Goal: Task Accomplishment & Management: Complete application form

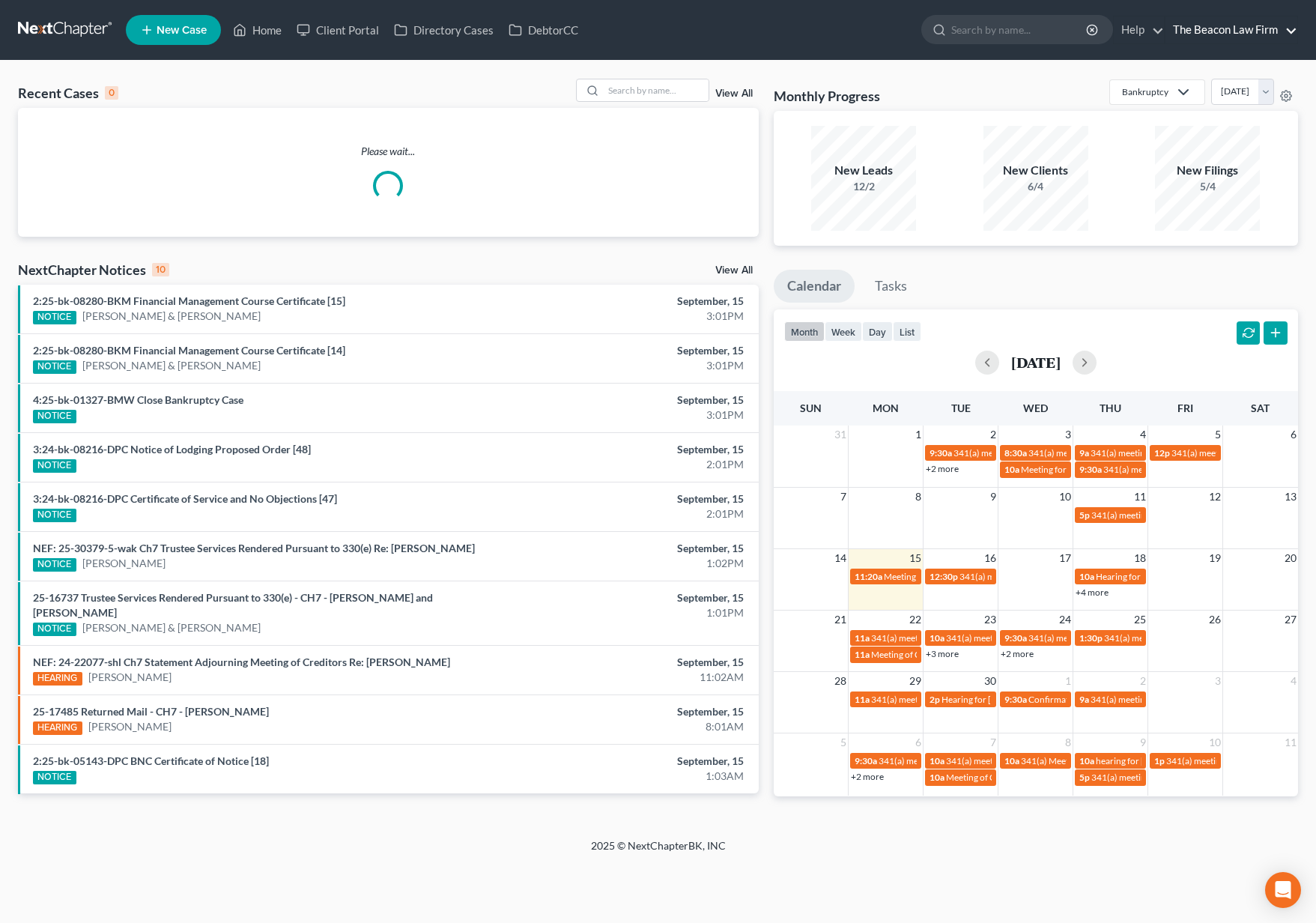
click at [1230, 34] on link "The Beacon Law Firm" at bounding box center [1231, 30] width 132 height 27
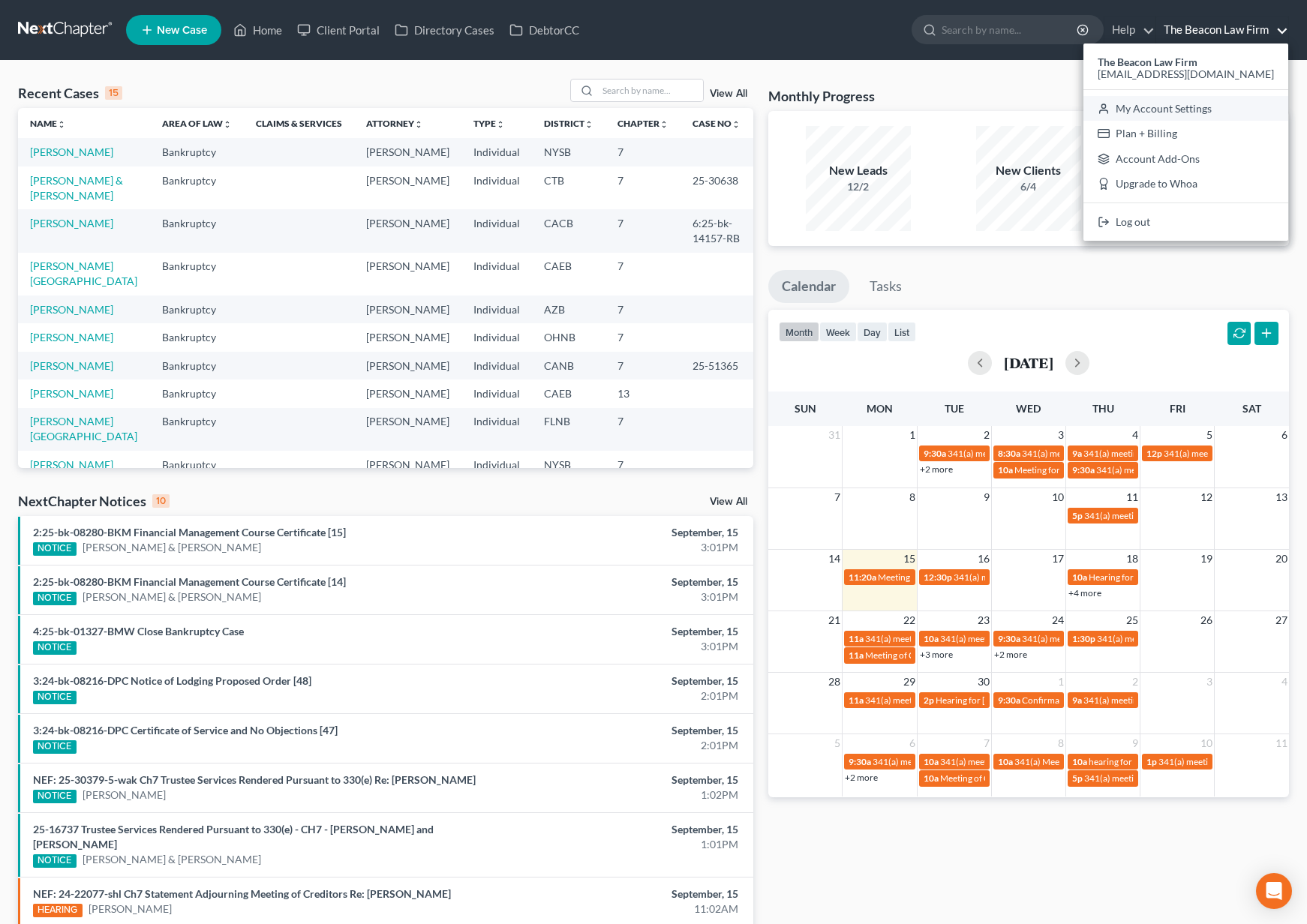
click at [1214, 101] on link "My Account Settings" at bounding box center [1185, 109] width 205 height 26
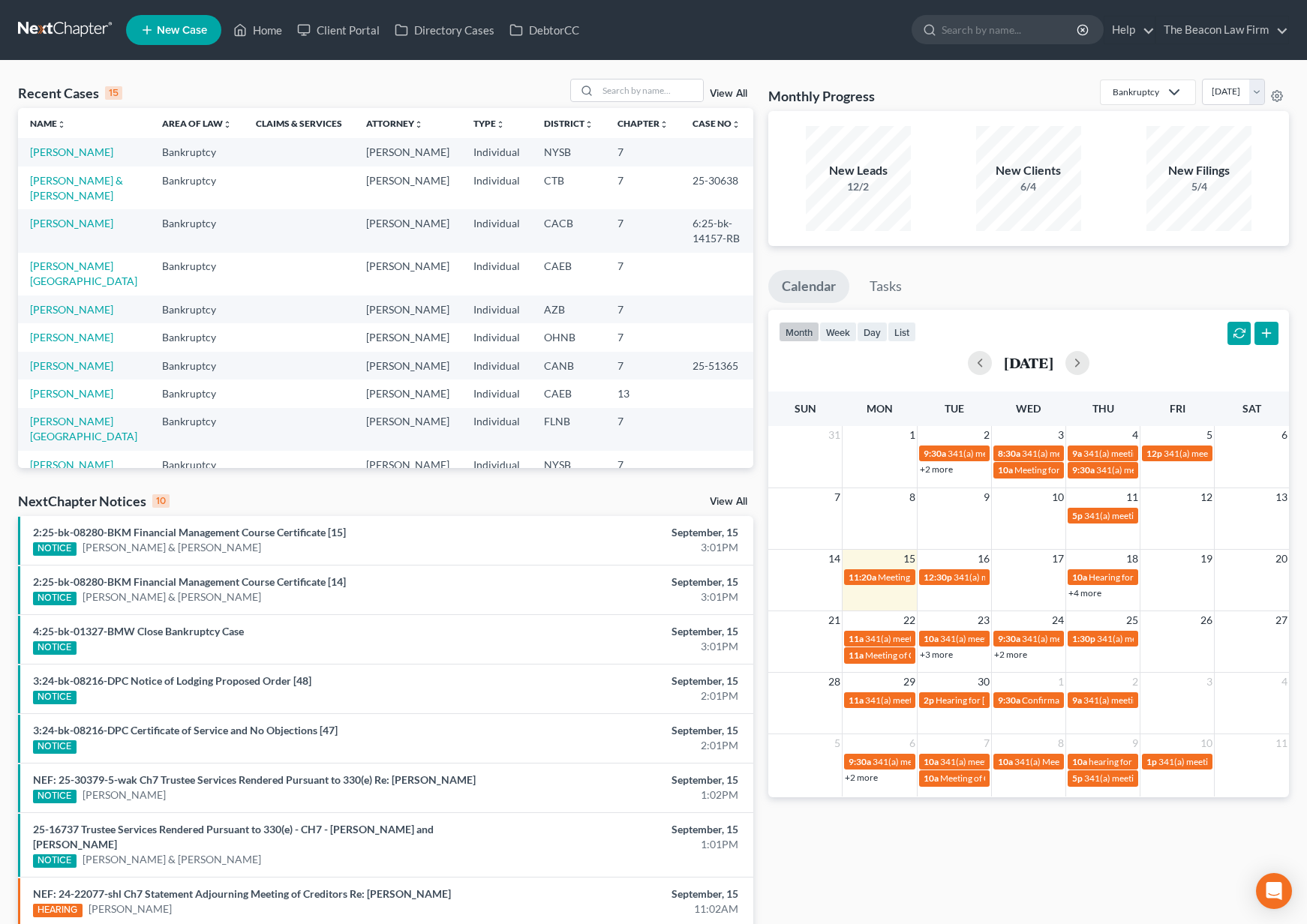
select select "24"
select select "9"
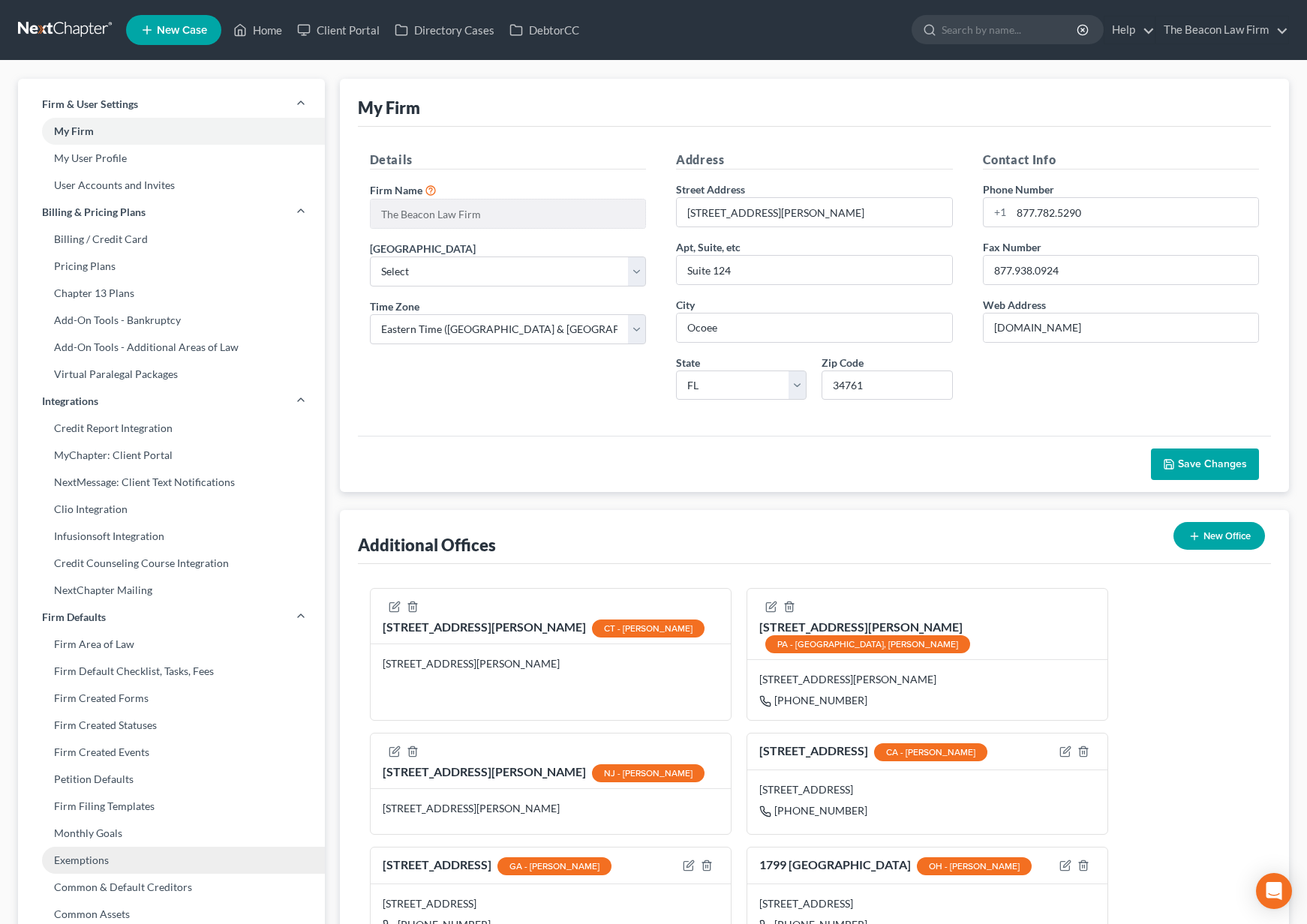
click at [81, 861] on link "Exemptions" at bounding box center [171, 859] width 307 height 27
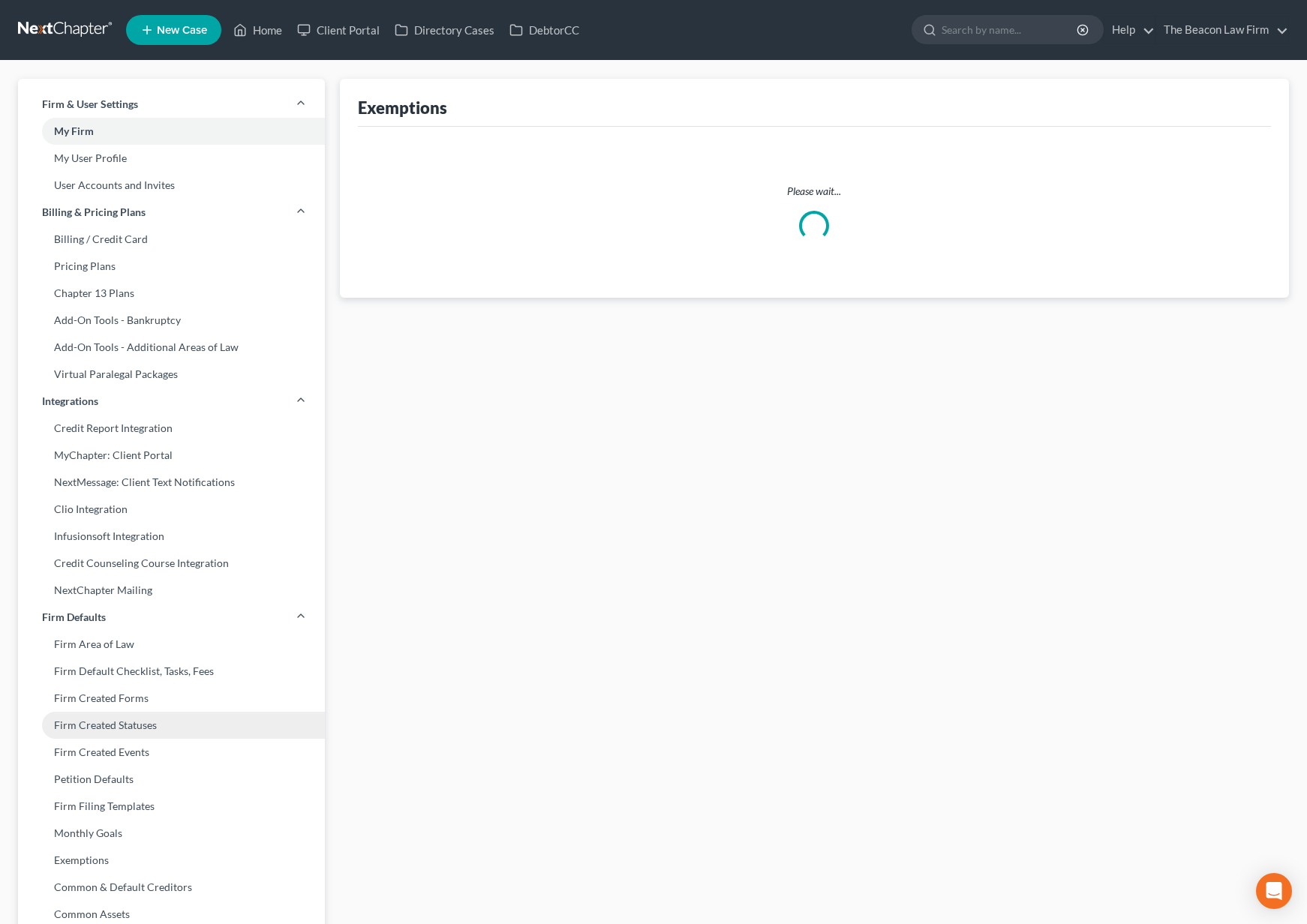
select select "0"
select select "4"
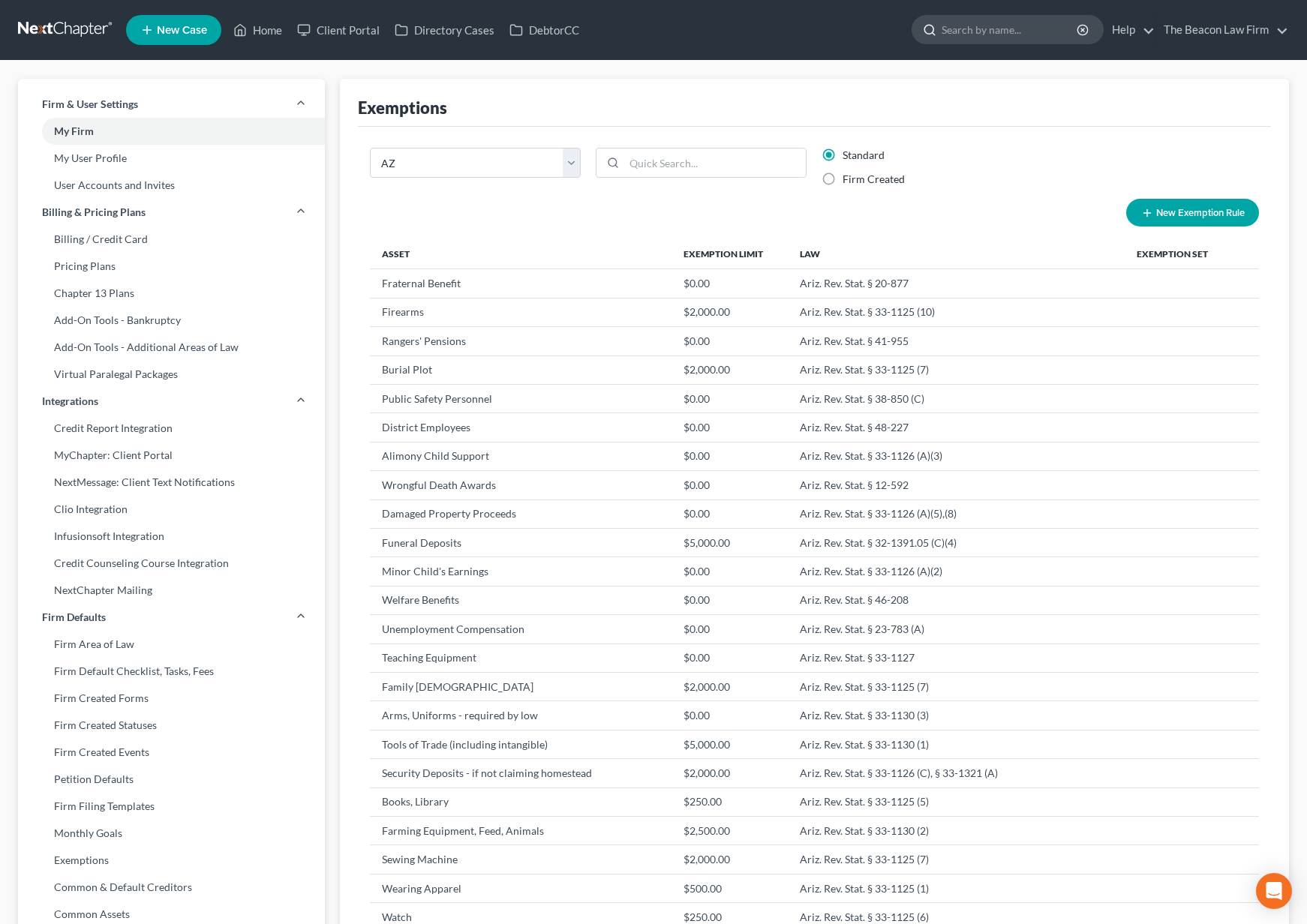
drag, startPoint x: 969, startPoint y: 29, endPoint x: 941, endPoint y: 32, distance: 28.2
click at [969, 29] on input "search" at bounding box center [1009, 30] width 137 height 28
click at [68, 30] on link at bounding box center [66, 30] width 96 height 27
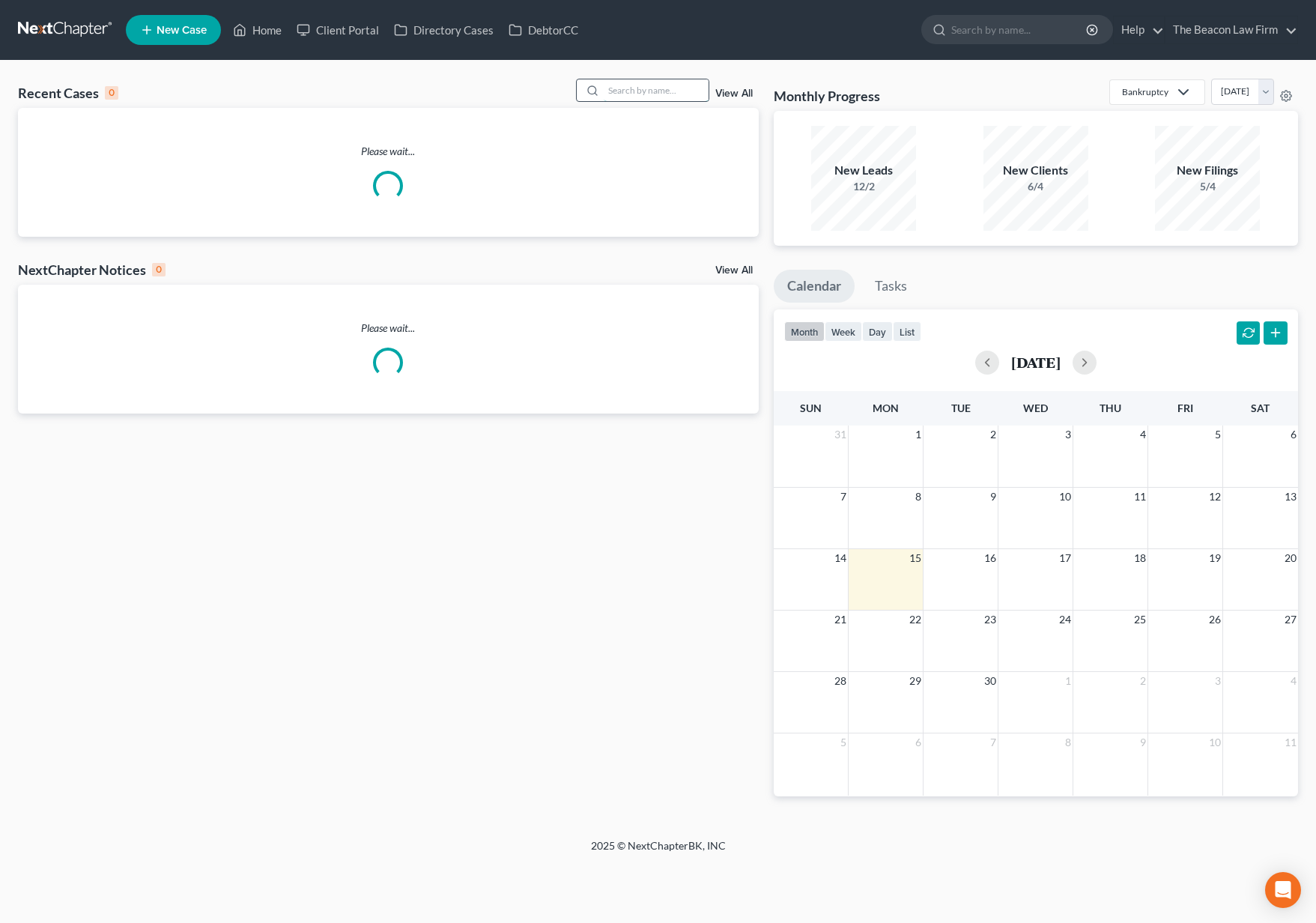
click at [651, 100] on input "search" at bounding box center [656, 91] width 105 height 22
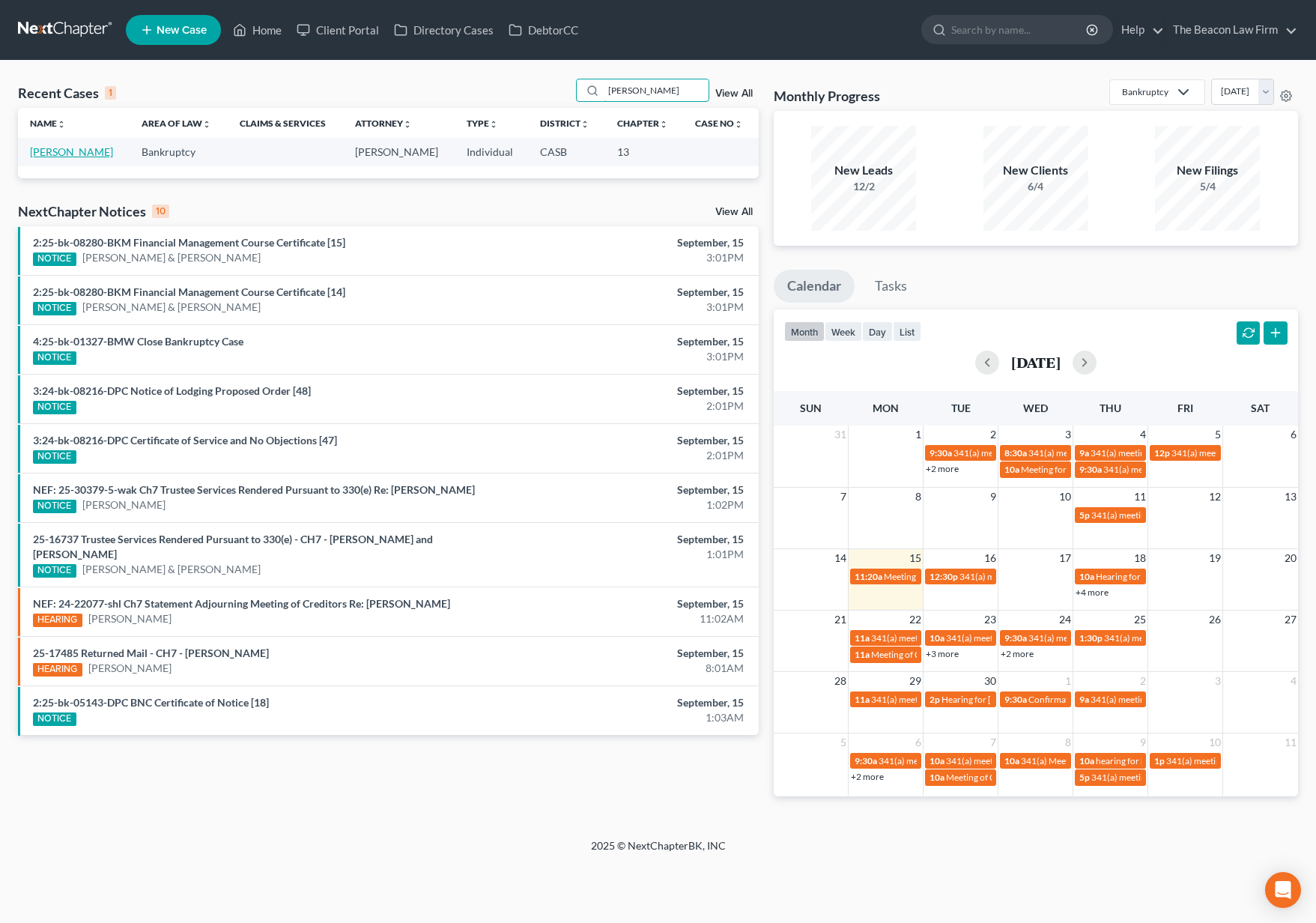
type input "iwona"
click at [86, 151] on link "[PERSON_NAME]" at bounding box center [71, 152] width 83 height 13
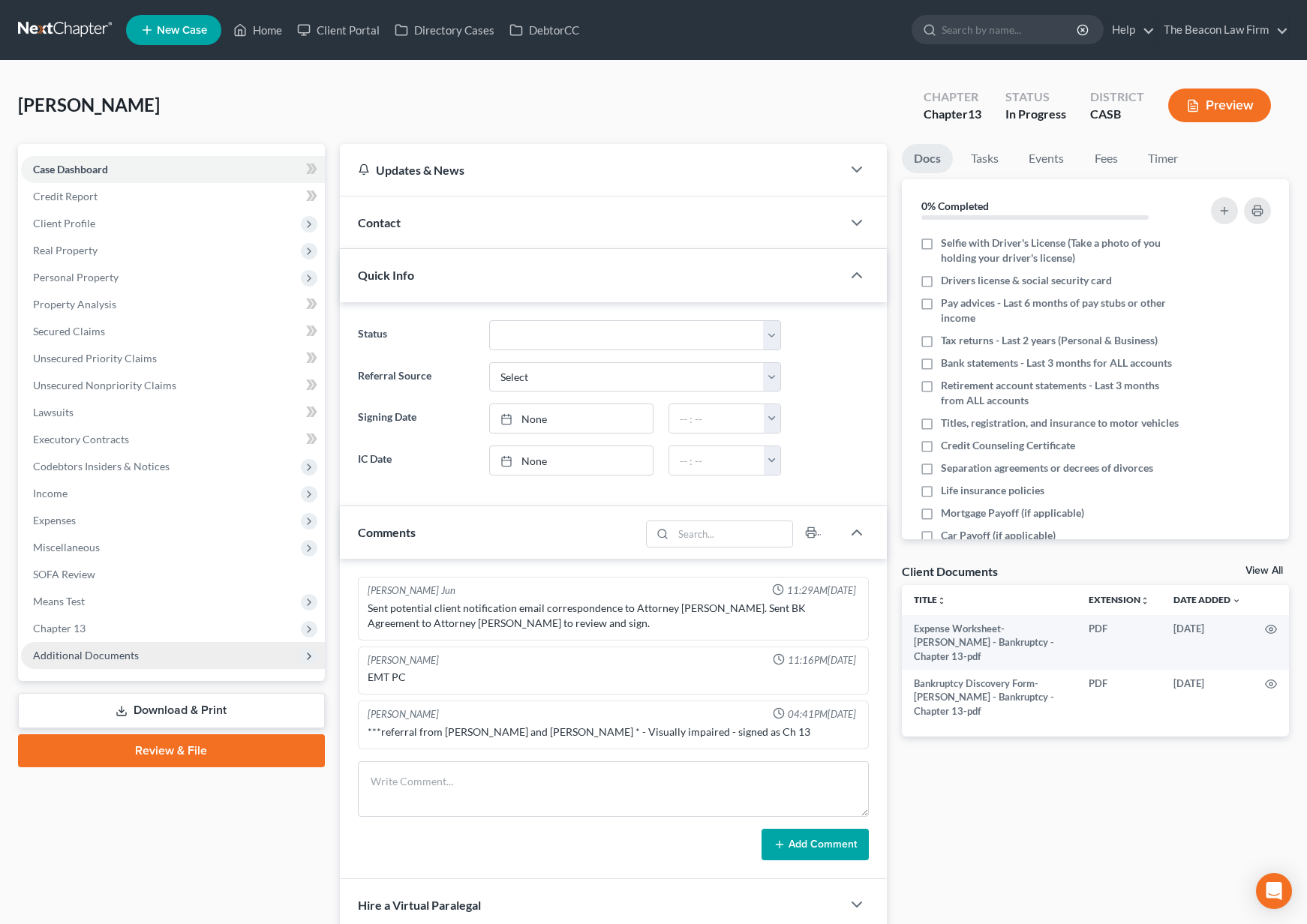
click at [171, 655] on span "Additional Documents" at bounding box center [173, 655] width 304 height 27
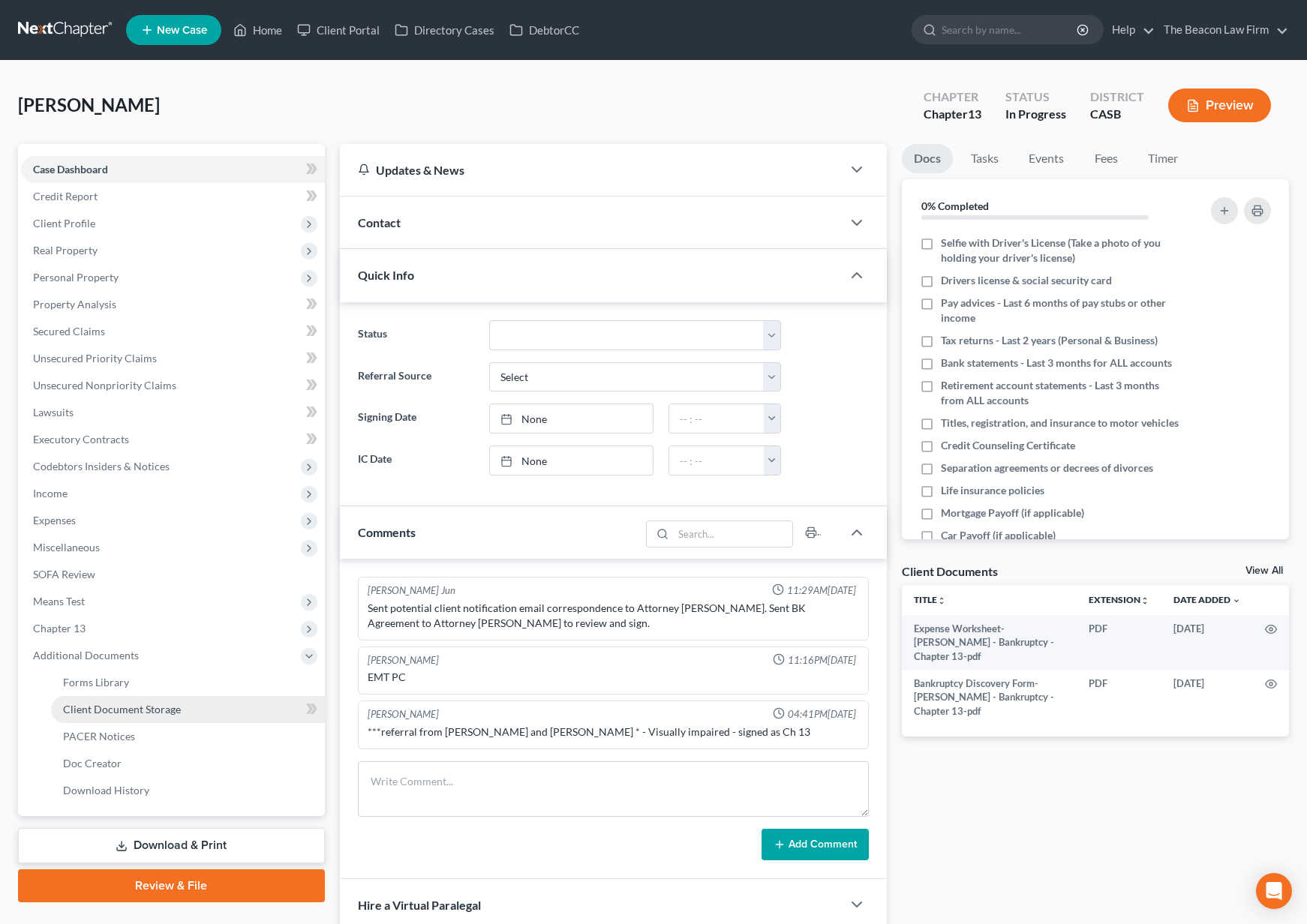
click at [181, 708] on link "Client Document Storage" at bounding box center [188, 709] width 274 height 27
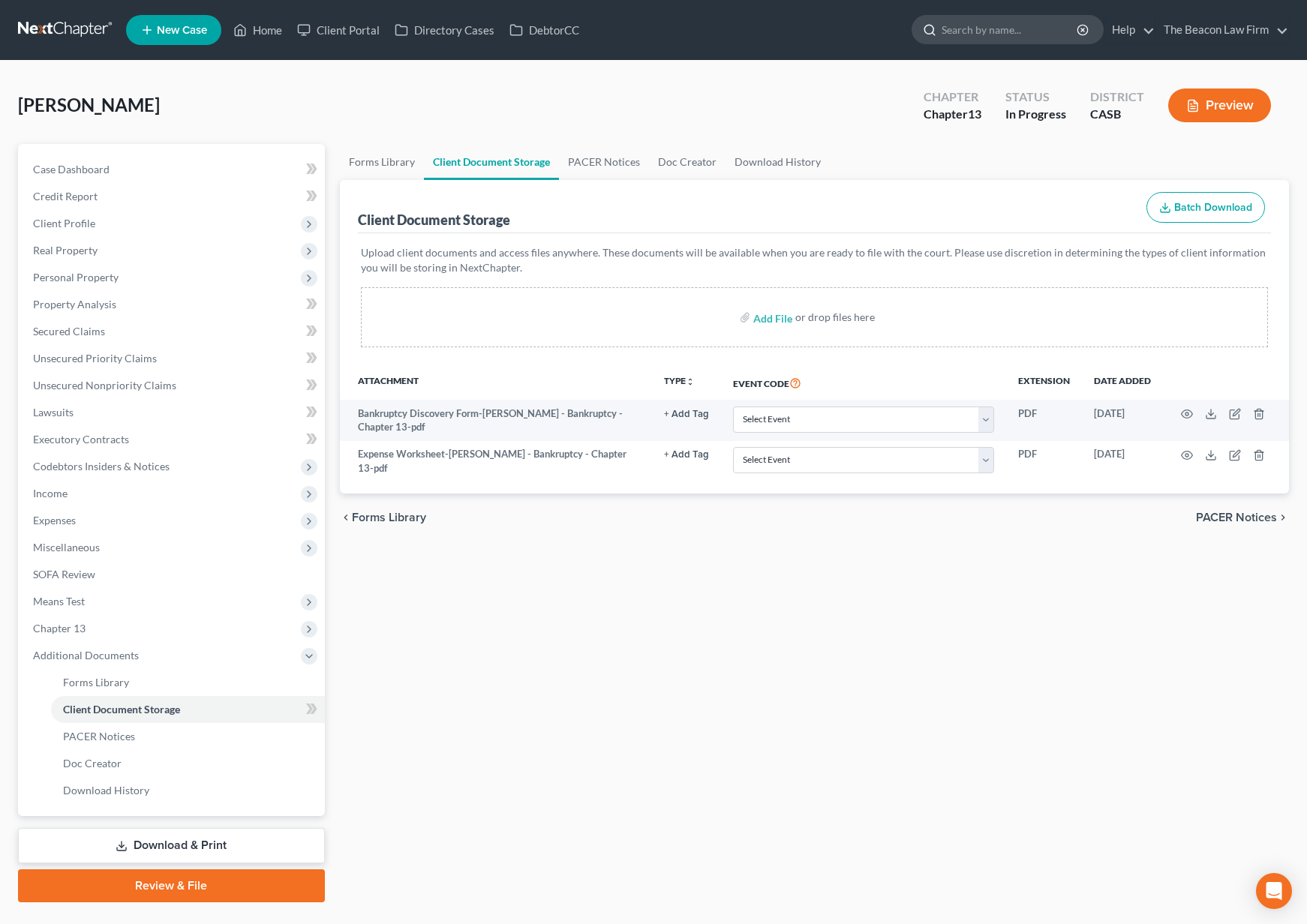
click at [1027, 27] on input "search" at bounding box center [1009, 30] width 137 height 28
type input "pagan"
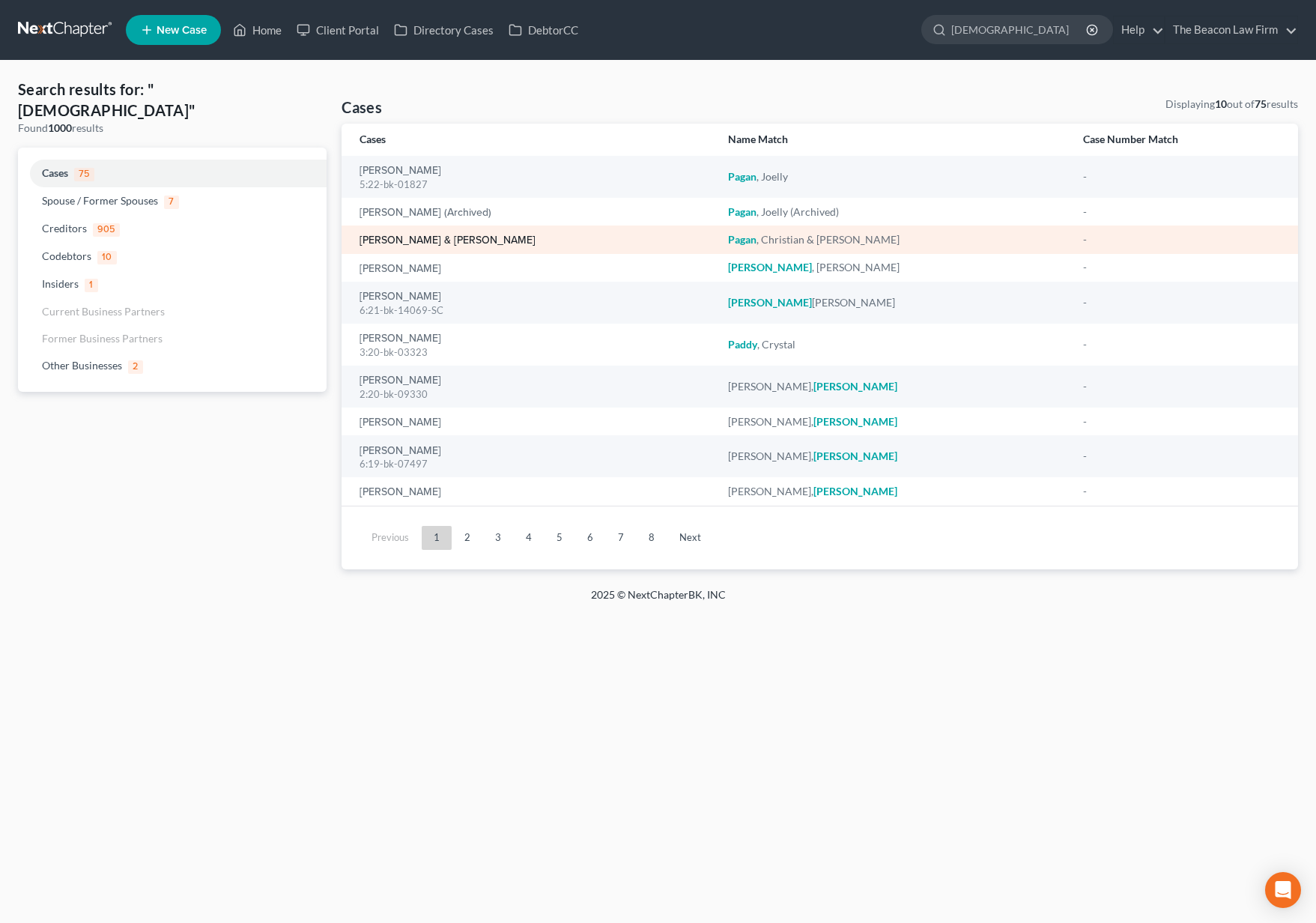
click at [404, 239] on link "Pagan, Christian & Santiago, Ivonne" at bounding box center [447, 240] width 176 height 11
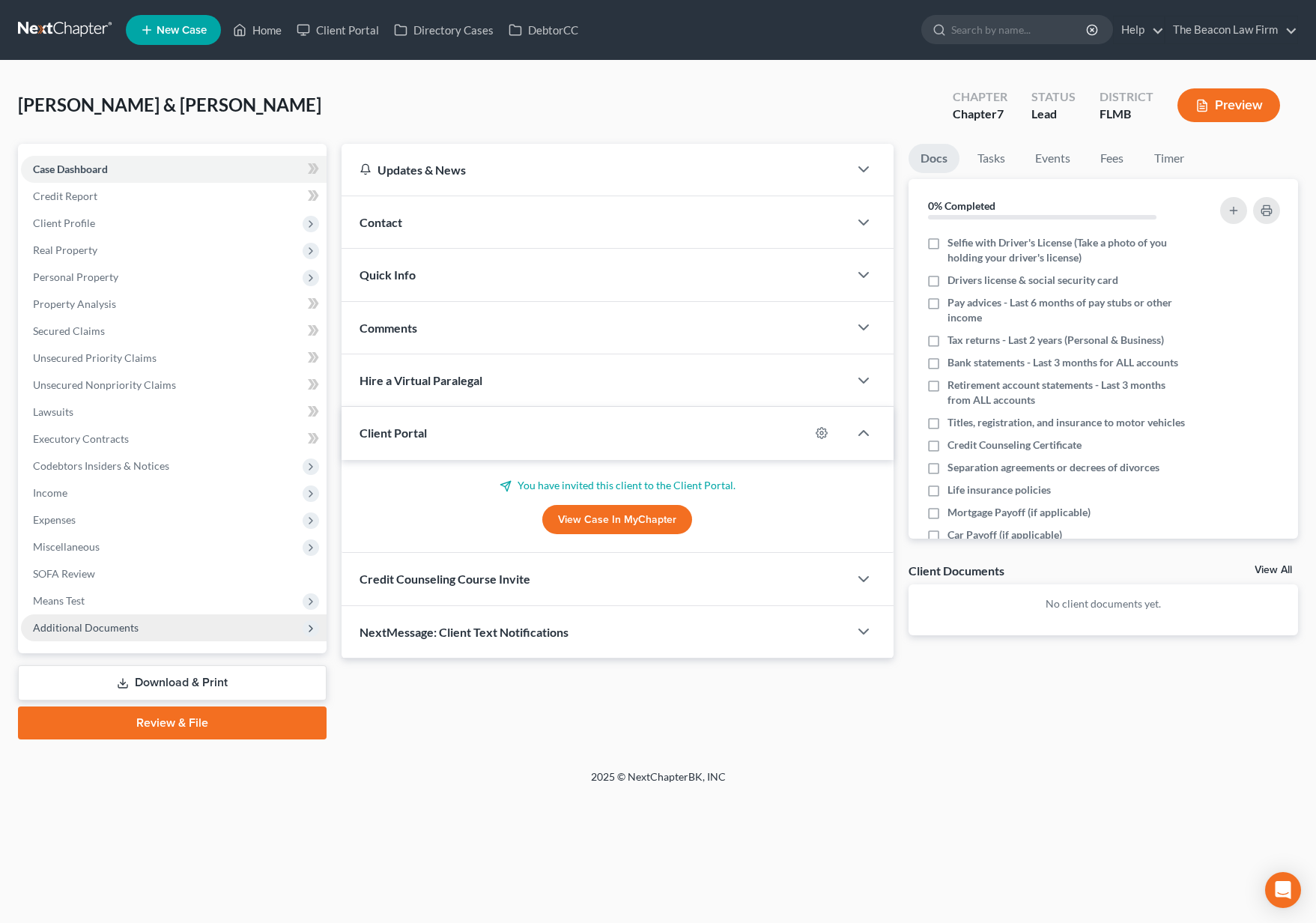
click at [206, 628] on span "Additional Documents" at bounding box center [174, 628] width 305 height 27
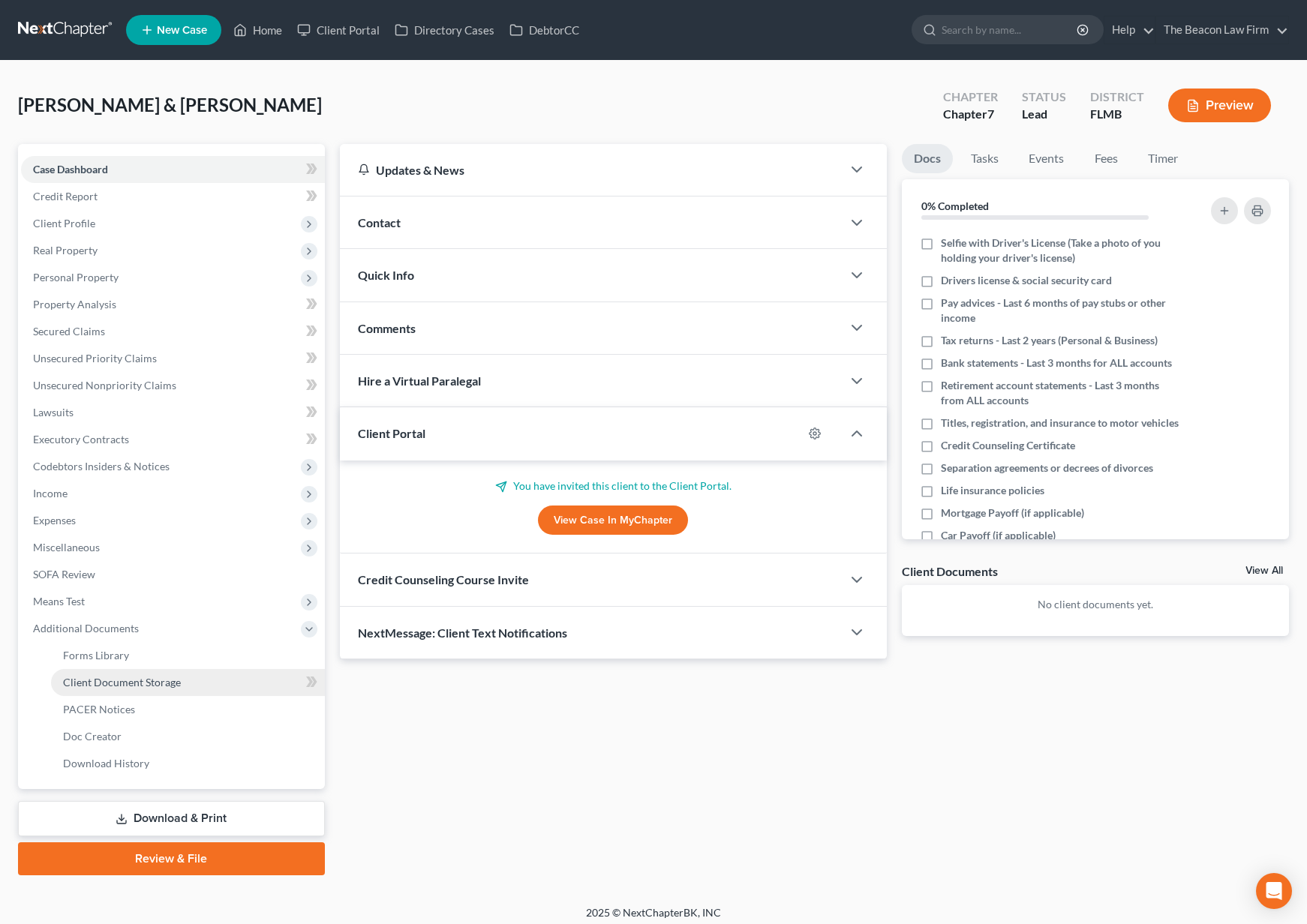
click at [208, 683] on link "Client Document Storage" at bounding box center [188, 682] width 274 height 27
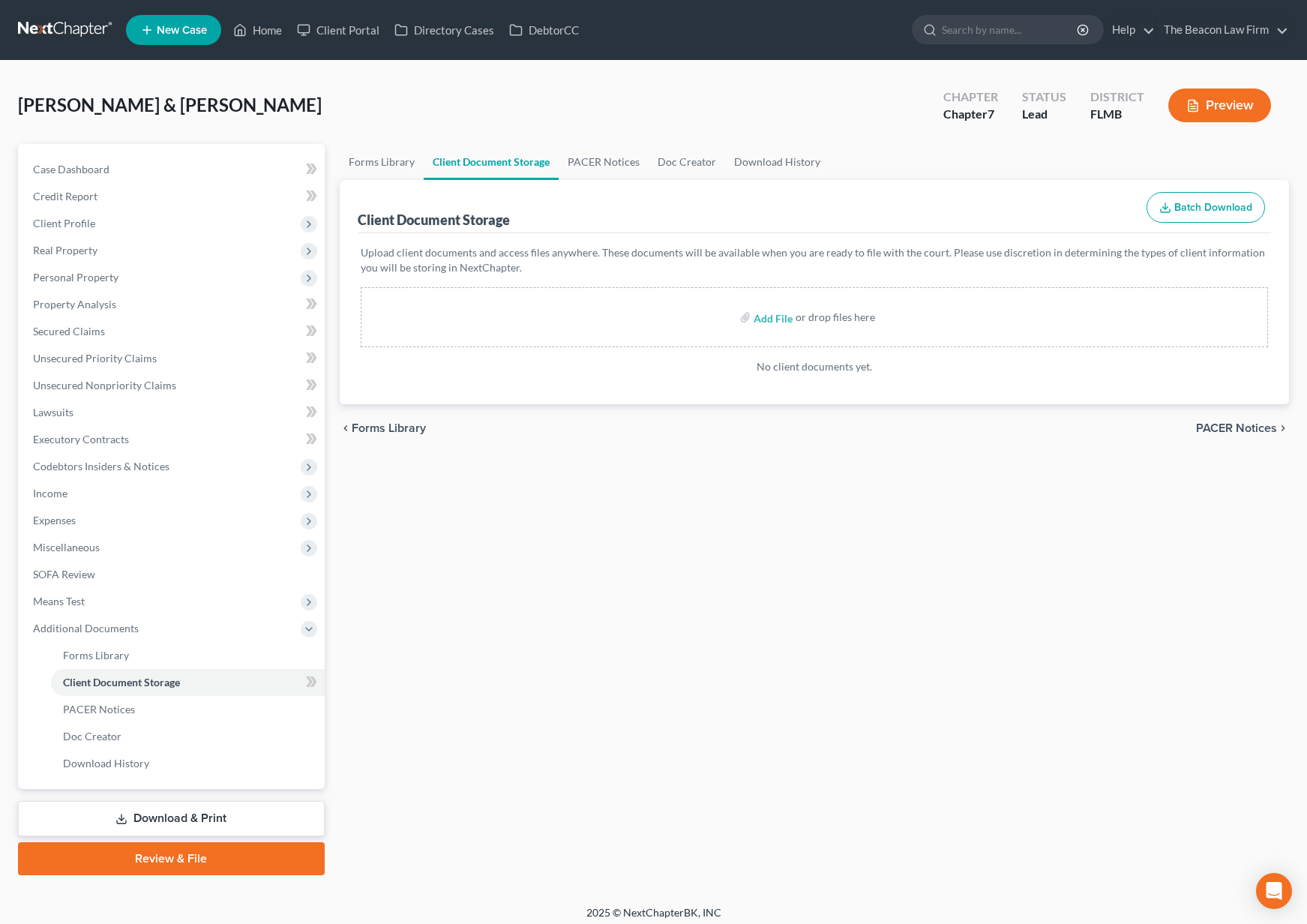
click at [69, 20] on link at bounding box center [66, 30] width 96 height 27
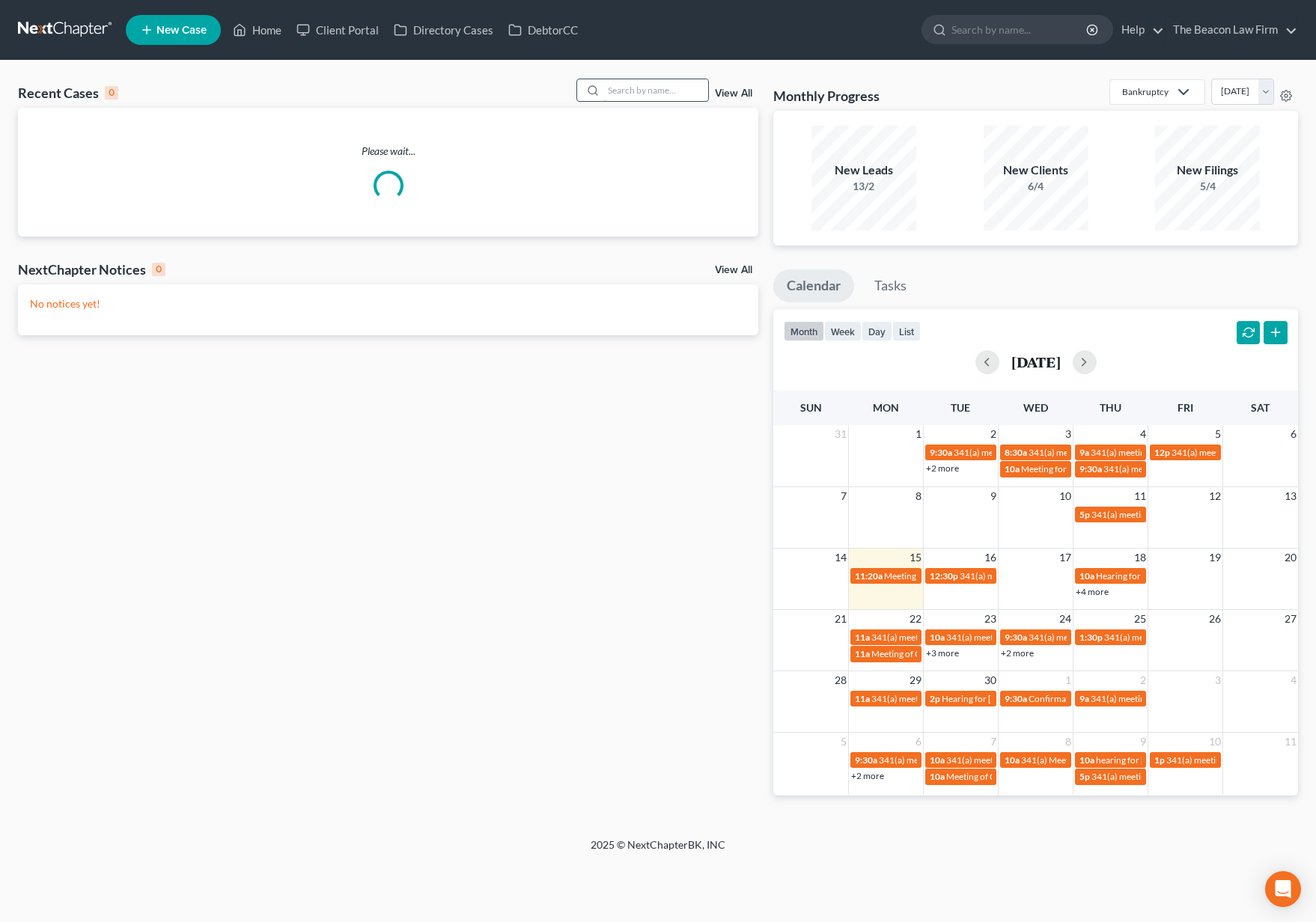
paste input "Mewborn"
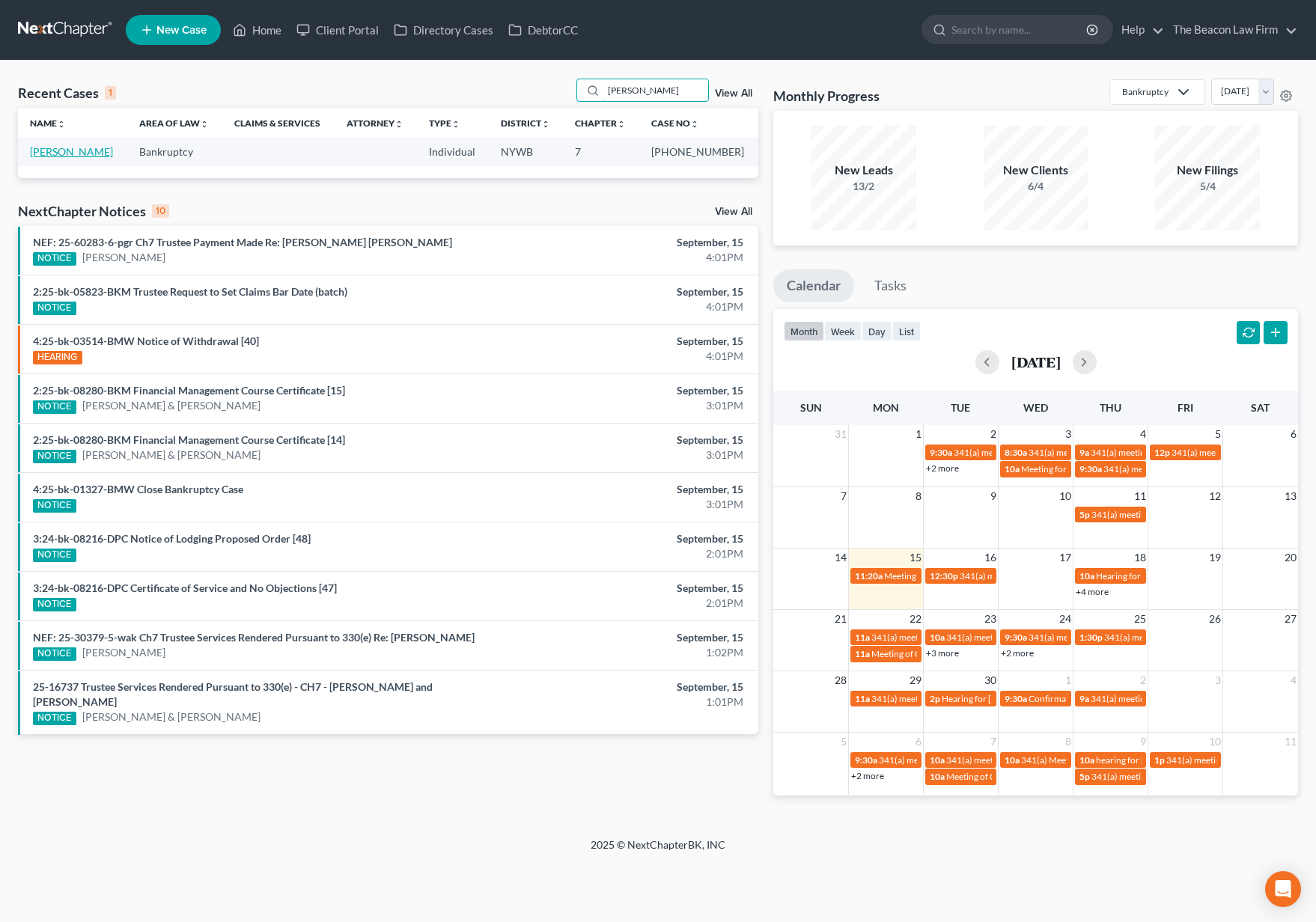
type input "Mewborn"
click at [86, 149] on link "Mewborn, Monique" at bounding box center [71, 152] width 83 height 13
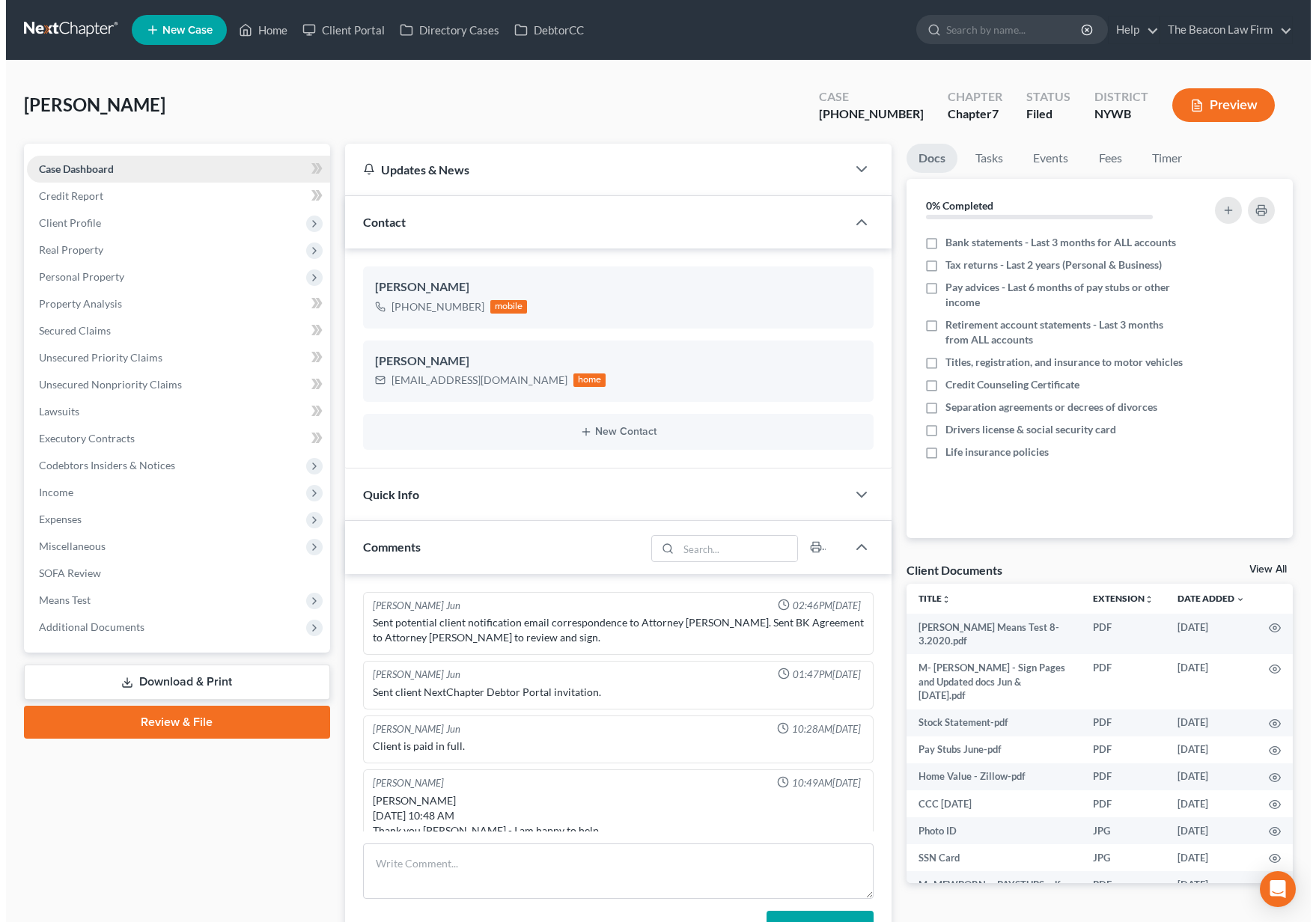
scroll to position [620, 0]
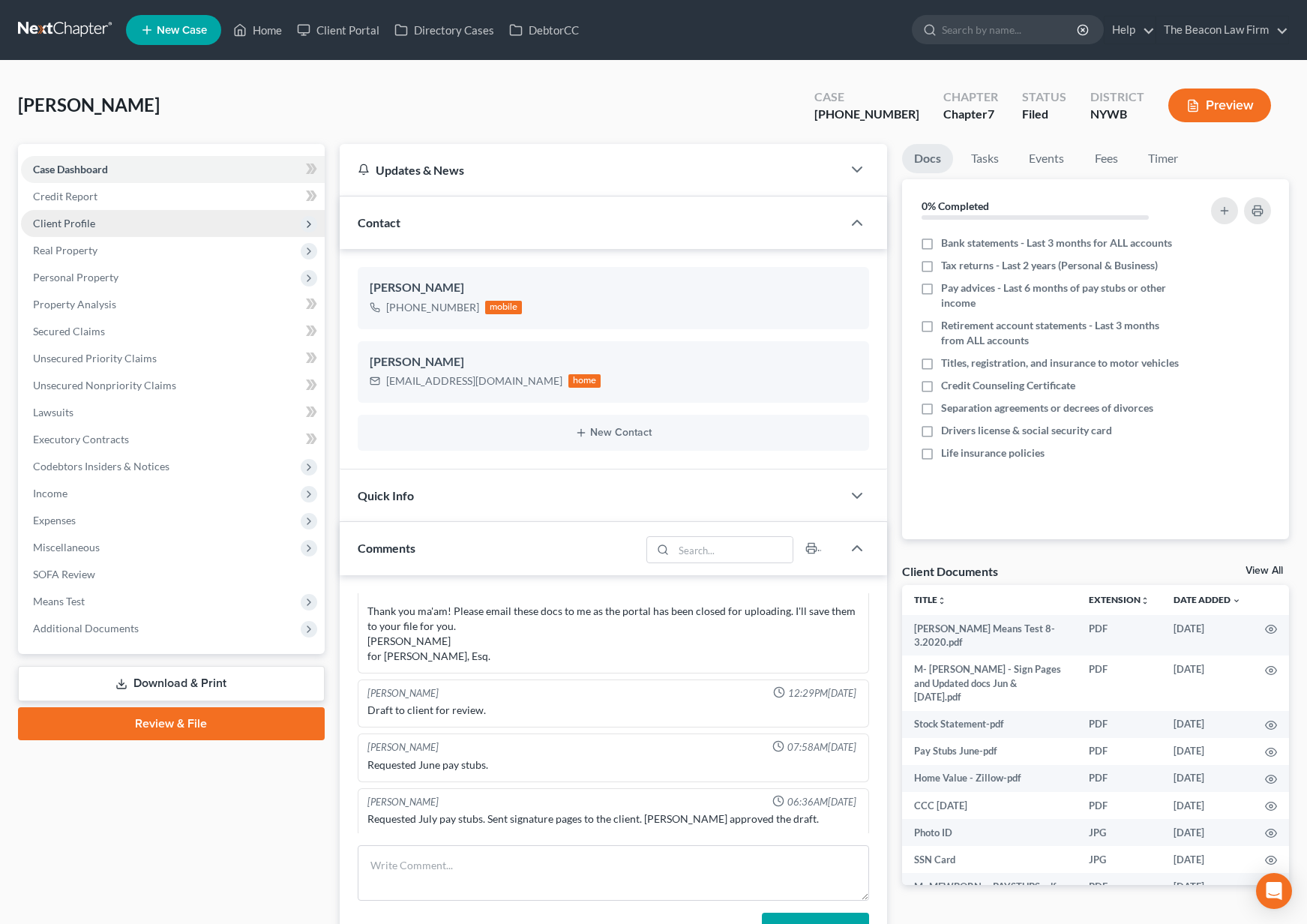
click at [106, 219] on span "Client Profile" at bounding box center [173, 223] width 304 height 27
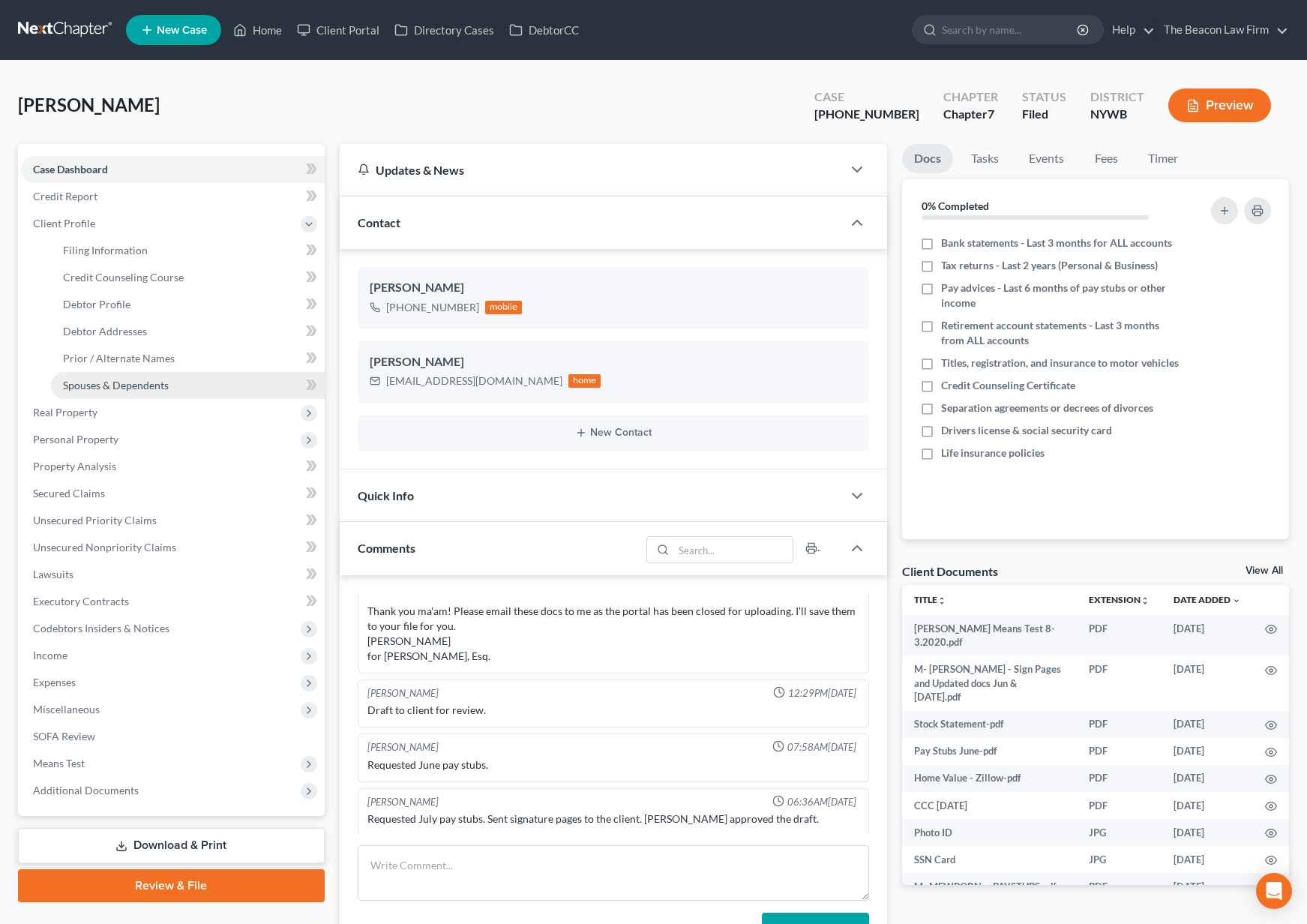
click at [132, 387] on span "Spouses & Dependents" at bounding box center [116, 385] width 106 height 13
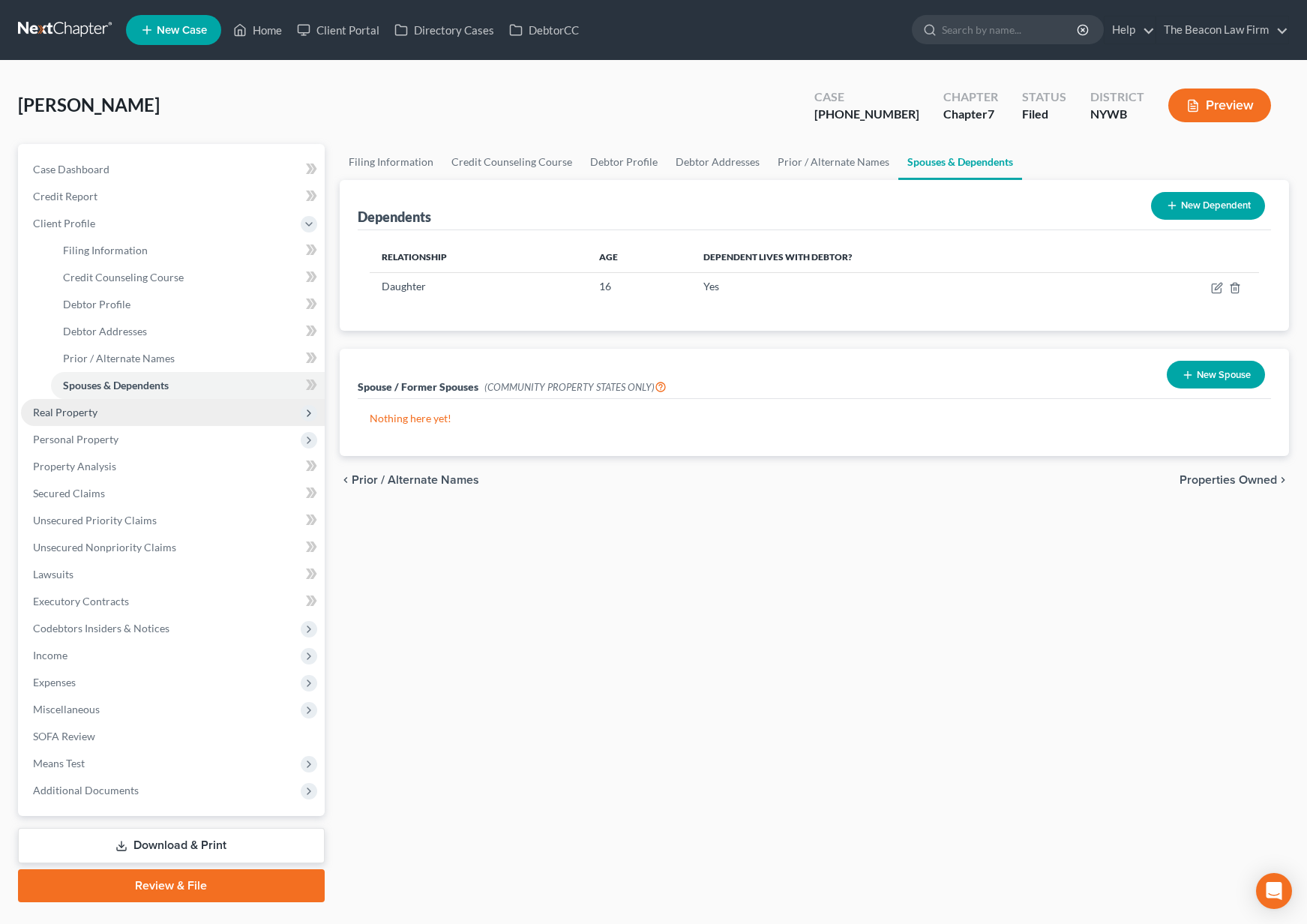
click at [95, 408] on span "Real Property" at bounding box center [65, 412] width 65 height 13
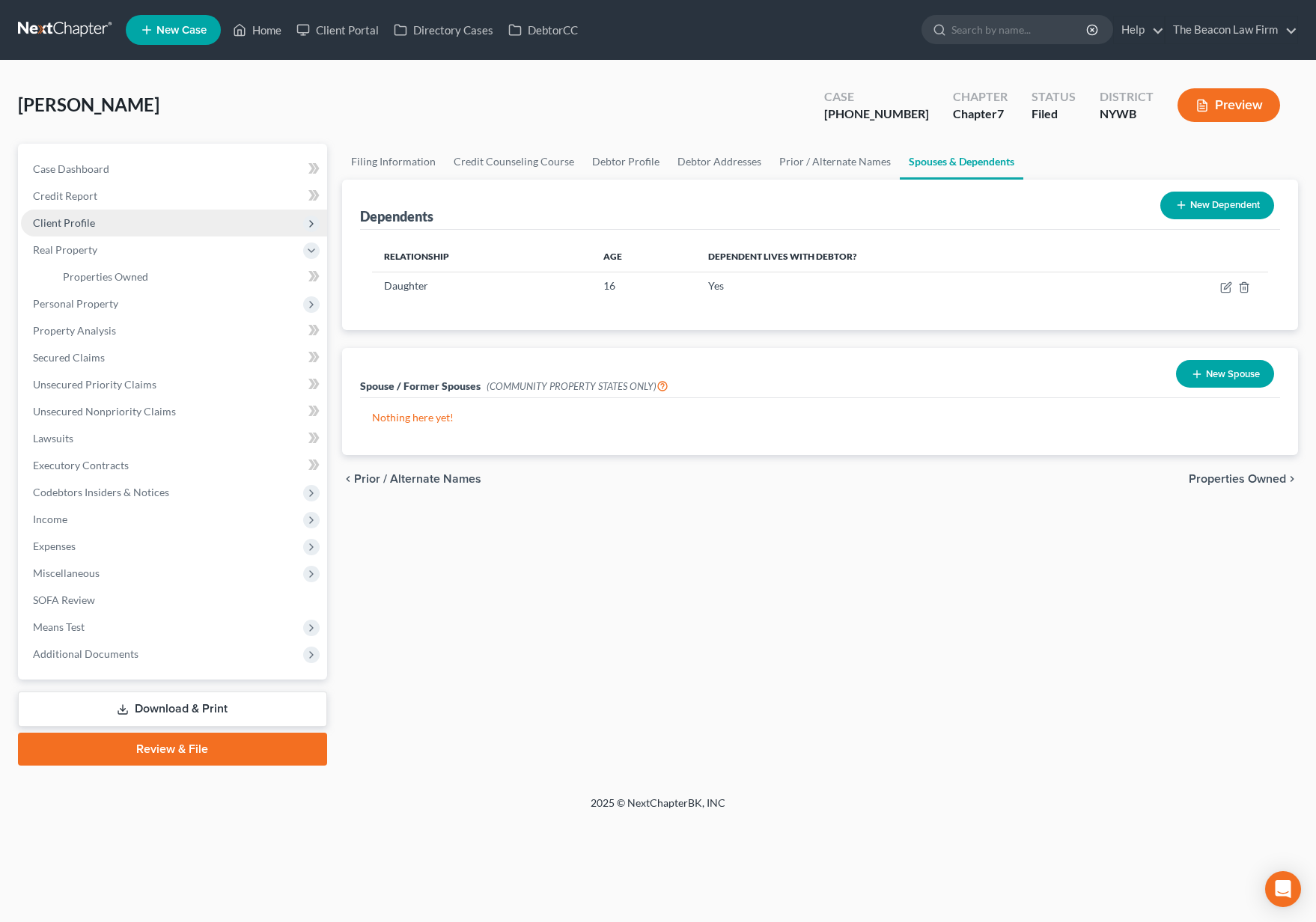
click at [85, 229] on span "Client Profile" at bounding box center [173, 222] width 306 height 27
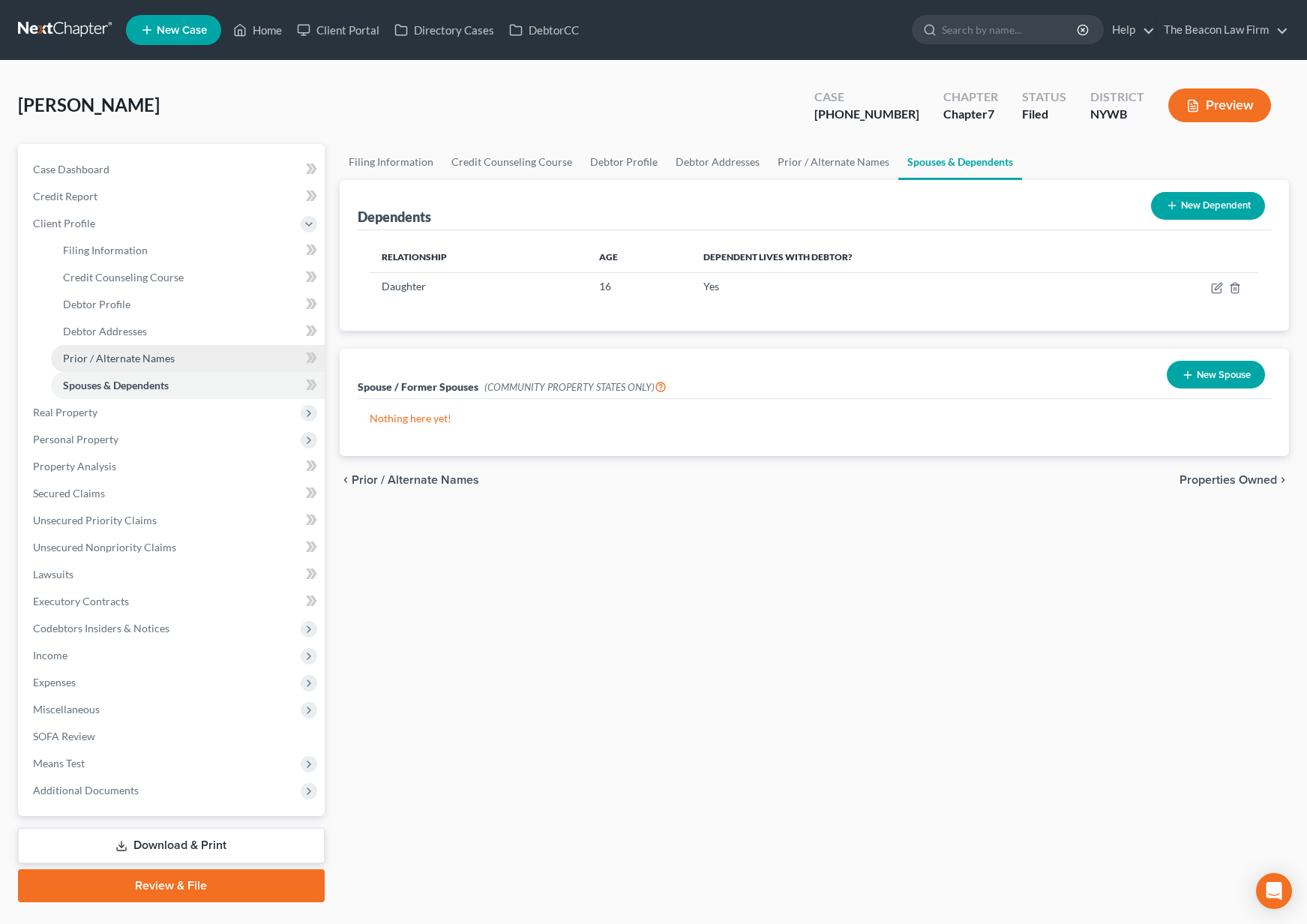
click at [112, 363] on span "Prior / Alternate Names" at bounding box center [119, 358] width 112 height 13
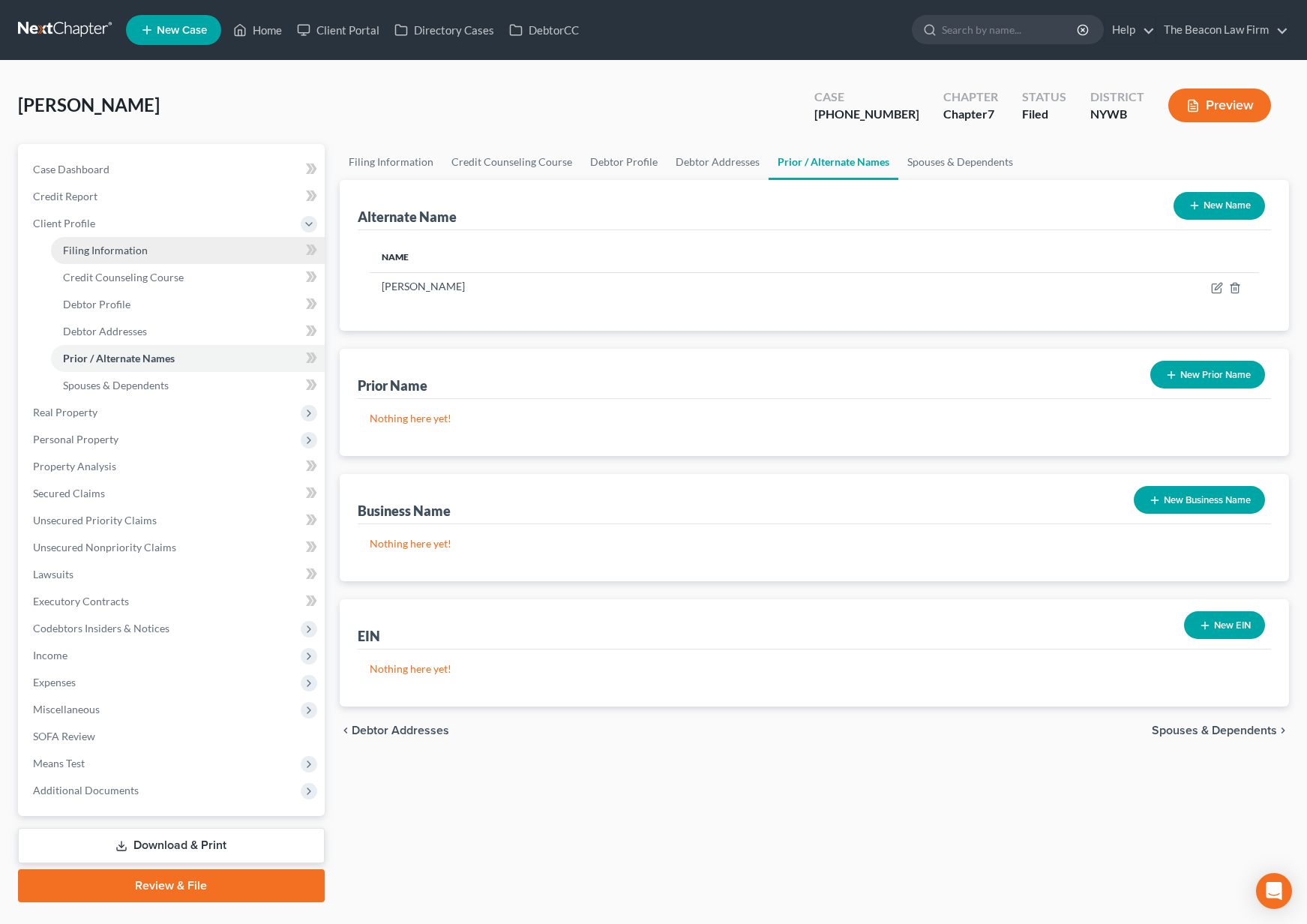
click at [84, 250] on span "Filing Information" at bounding box center [105, 250] width 85 height 13
select select "1"
select select "0"
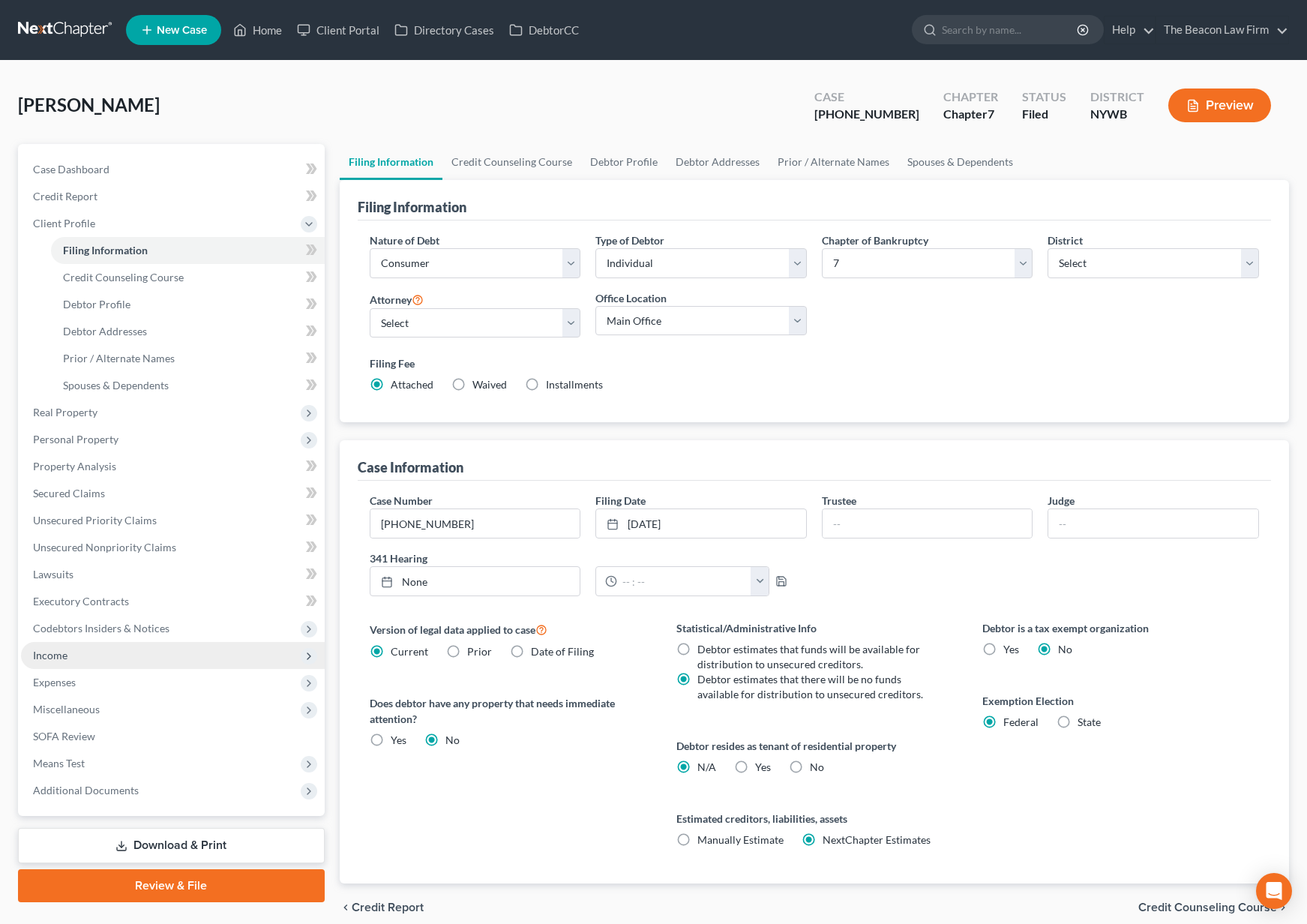
click at [121, 653] on span "Income" at bounding box center [173, 655] width 304 height 27
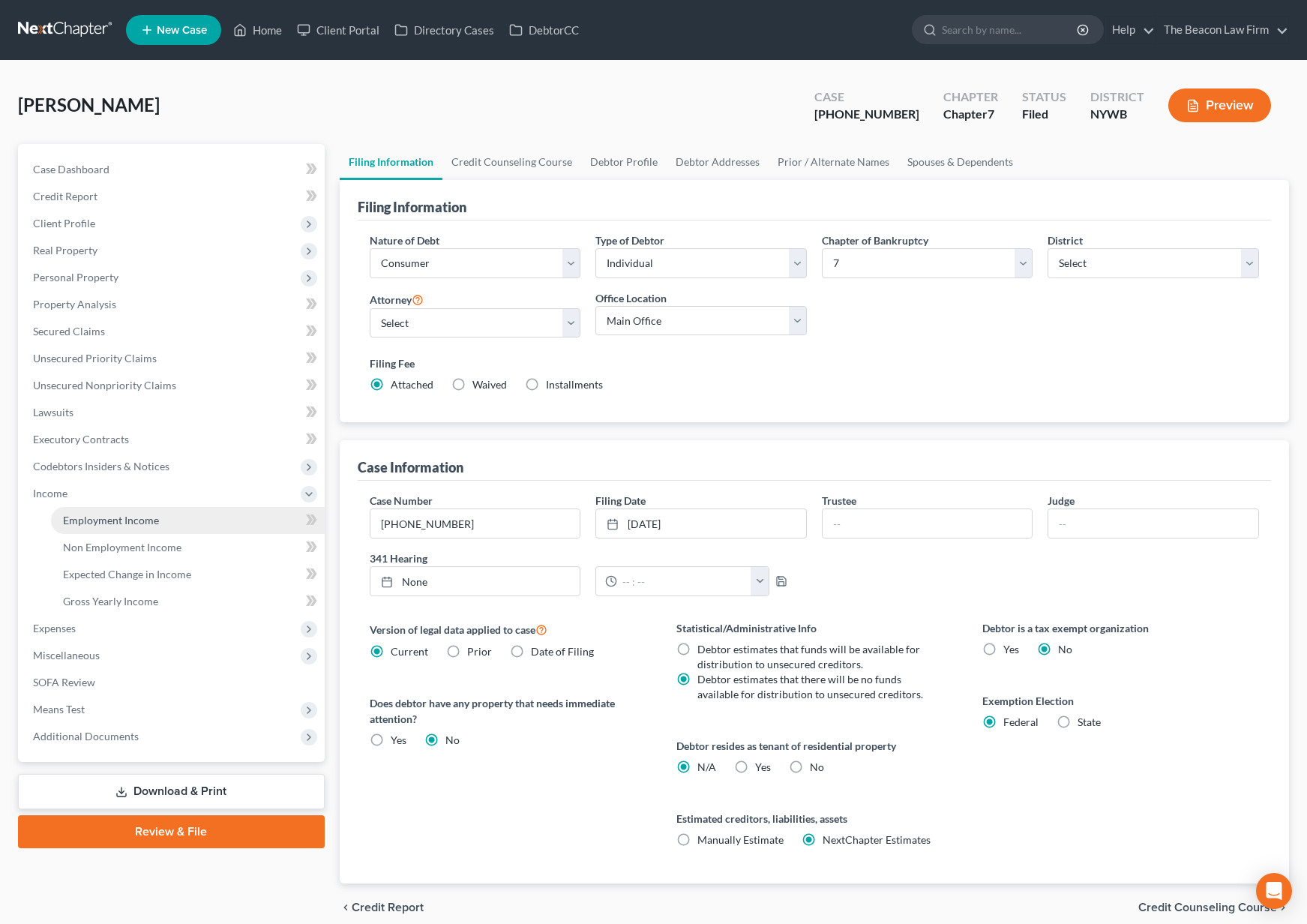
click at [129, 515] on span "Employment Income" at bounding box center [111, 519] width 96 height 13
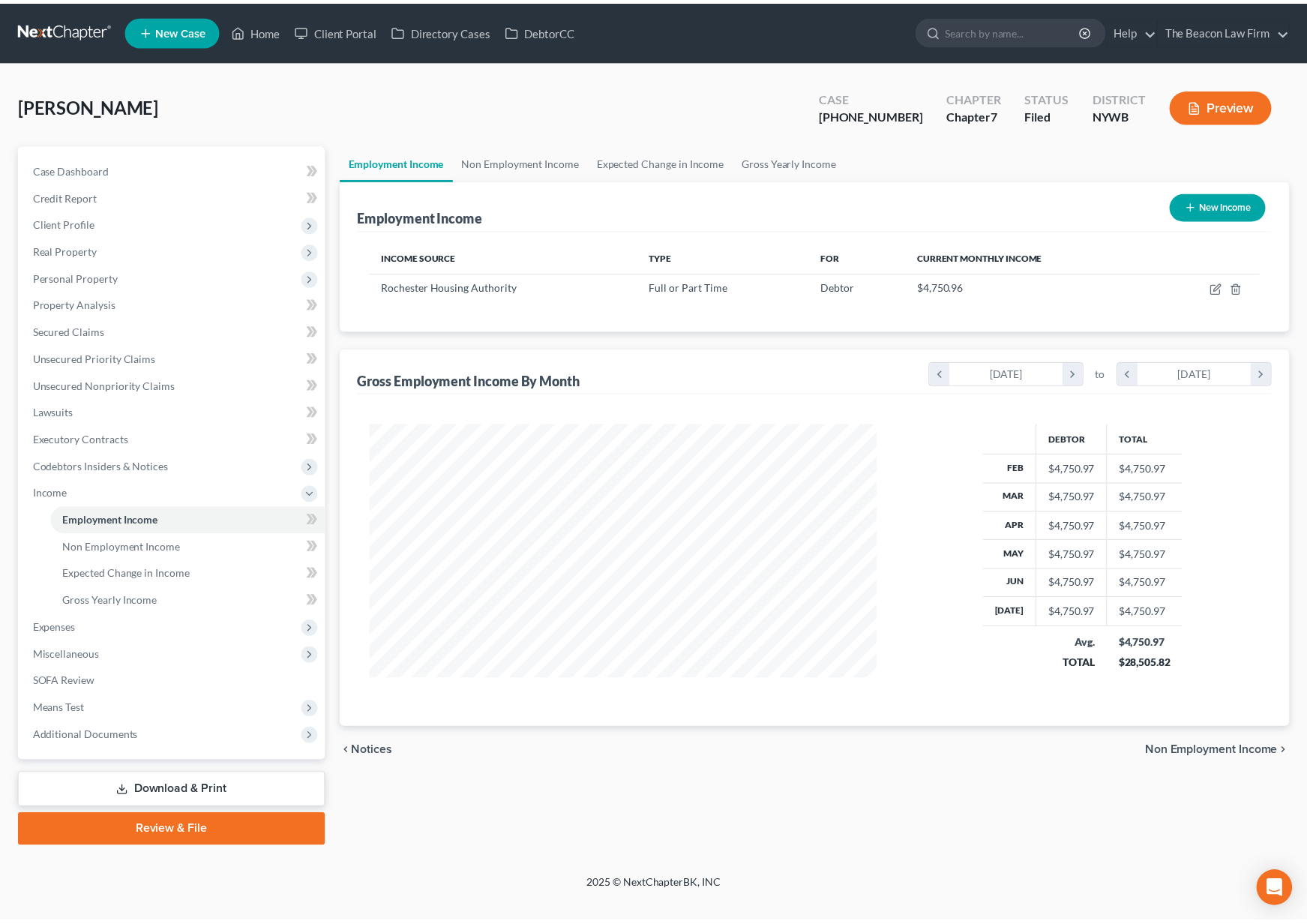
scroll to position [269, 542]
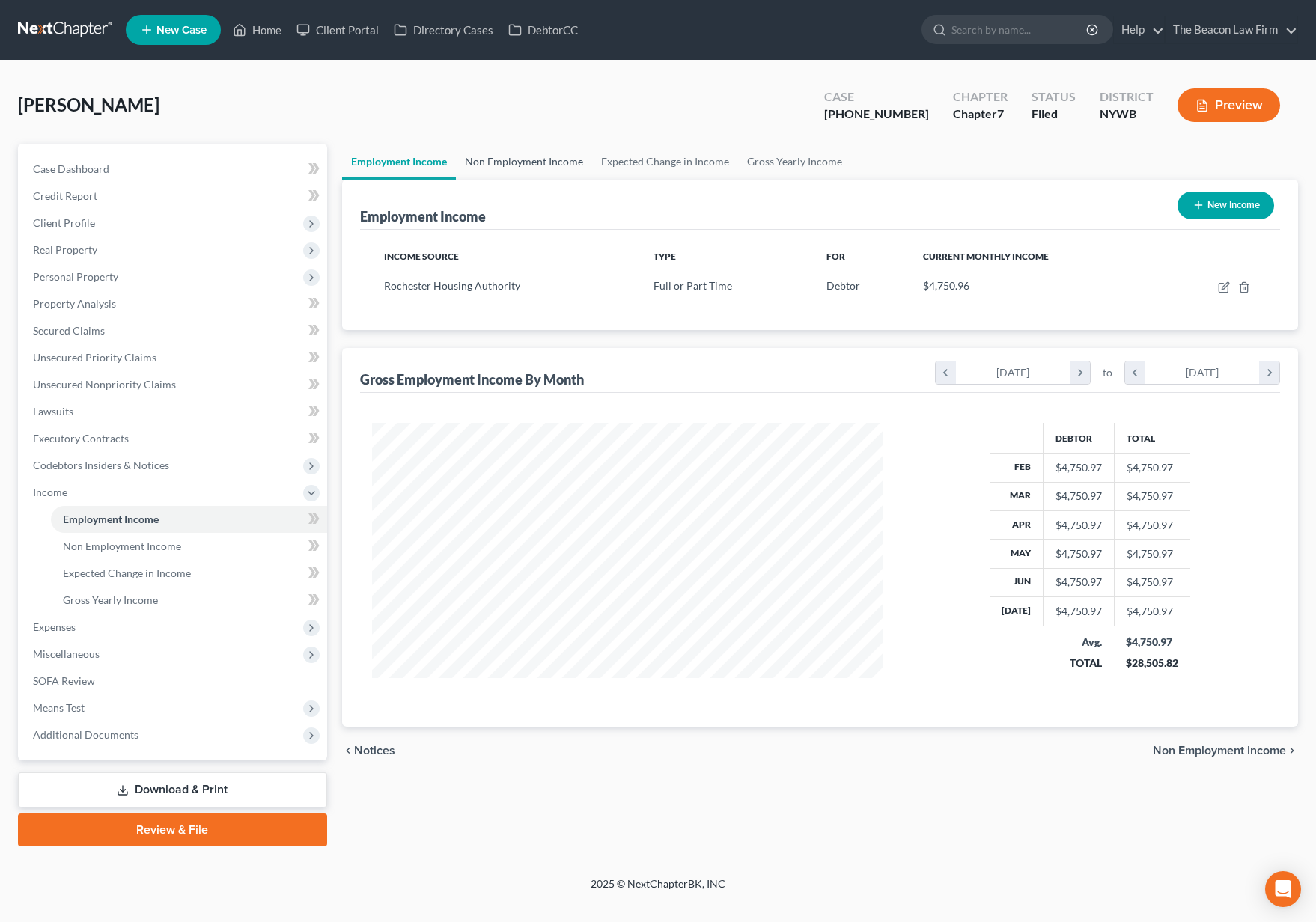
click at [553, 163] on link "Non Employment Income" at bounding box center [523, 161] width 137 height 36
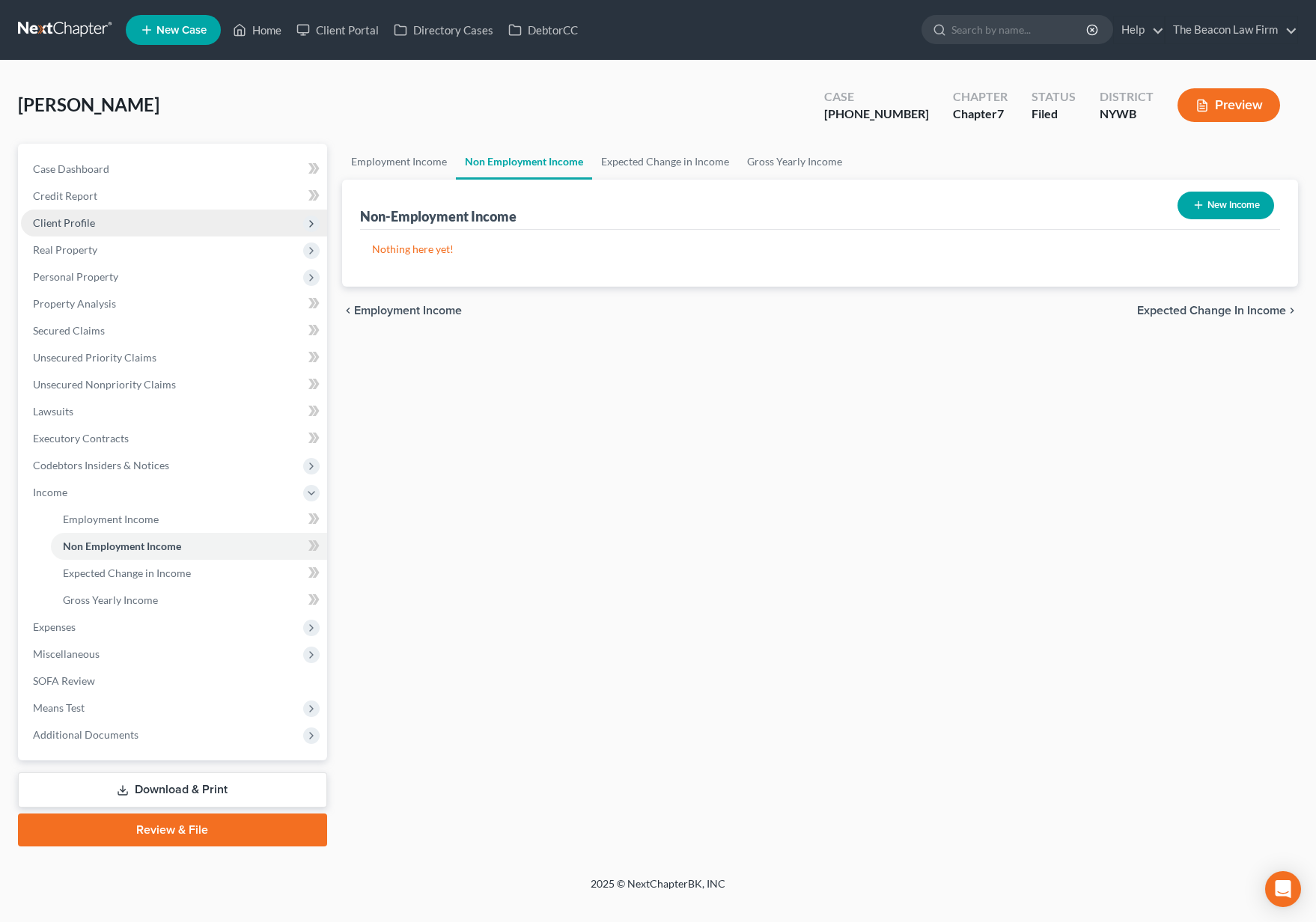
click at [125, 226] on span "Client Profile" at bounding box center [173, 222] width 306 height 27
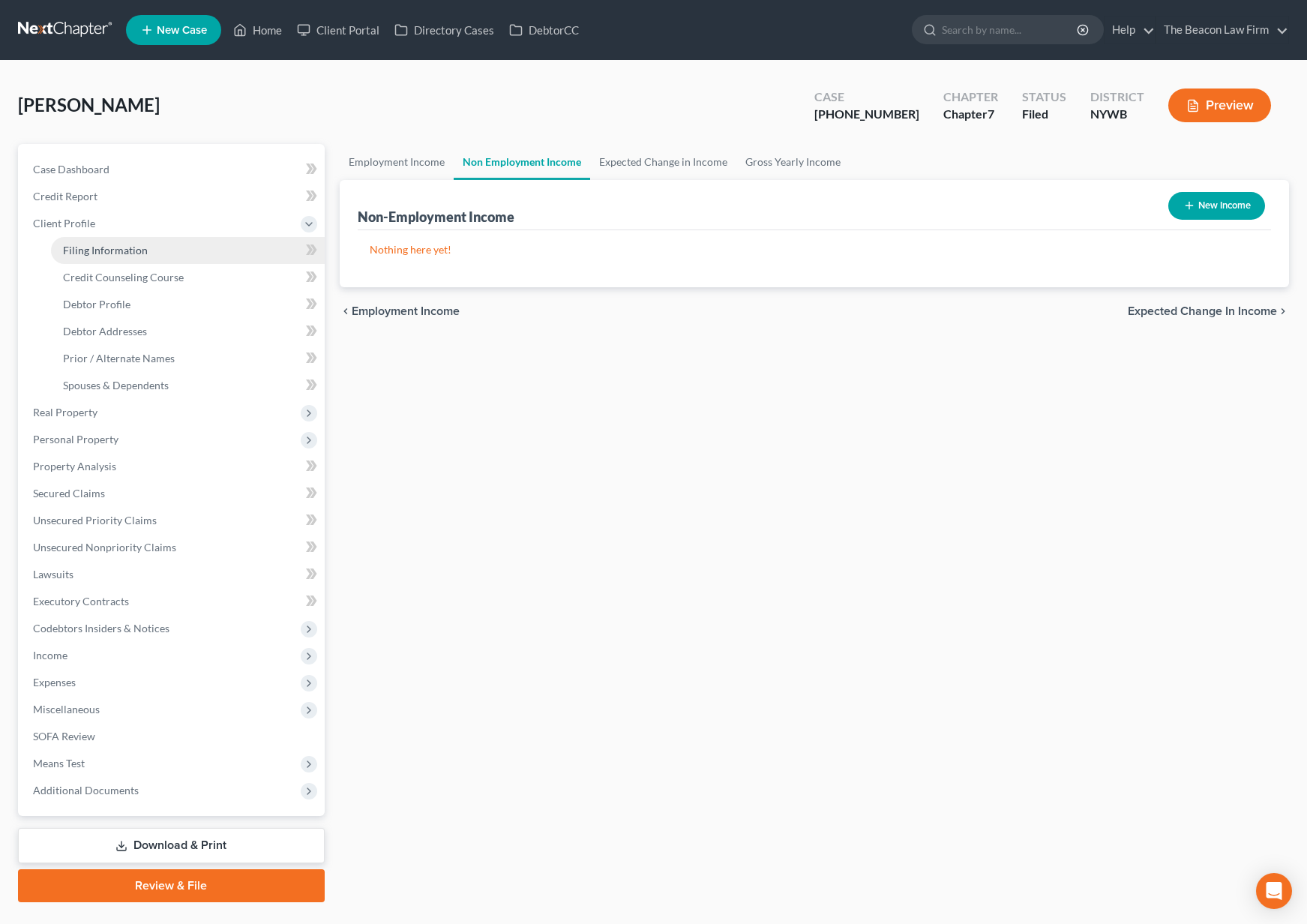
click at [137, 248] on span "Filing Information" at bounding box center [105, 250] width 85 height 13
select select "1"
select select "0"
select select "56"
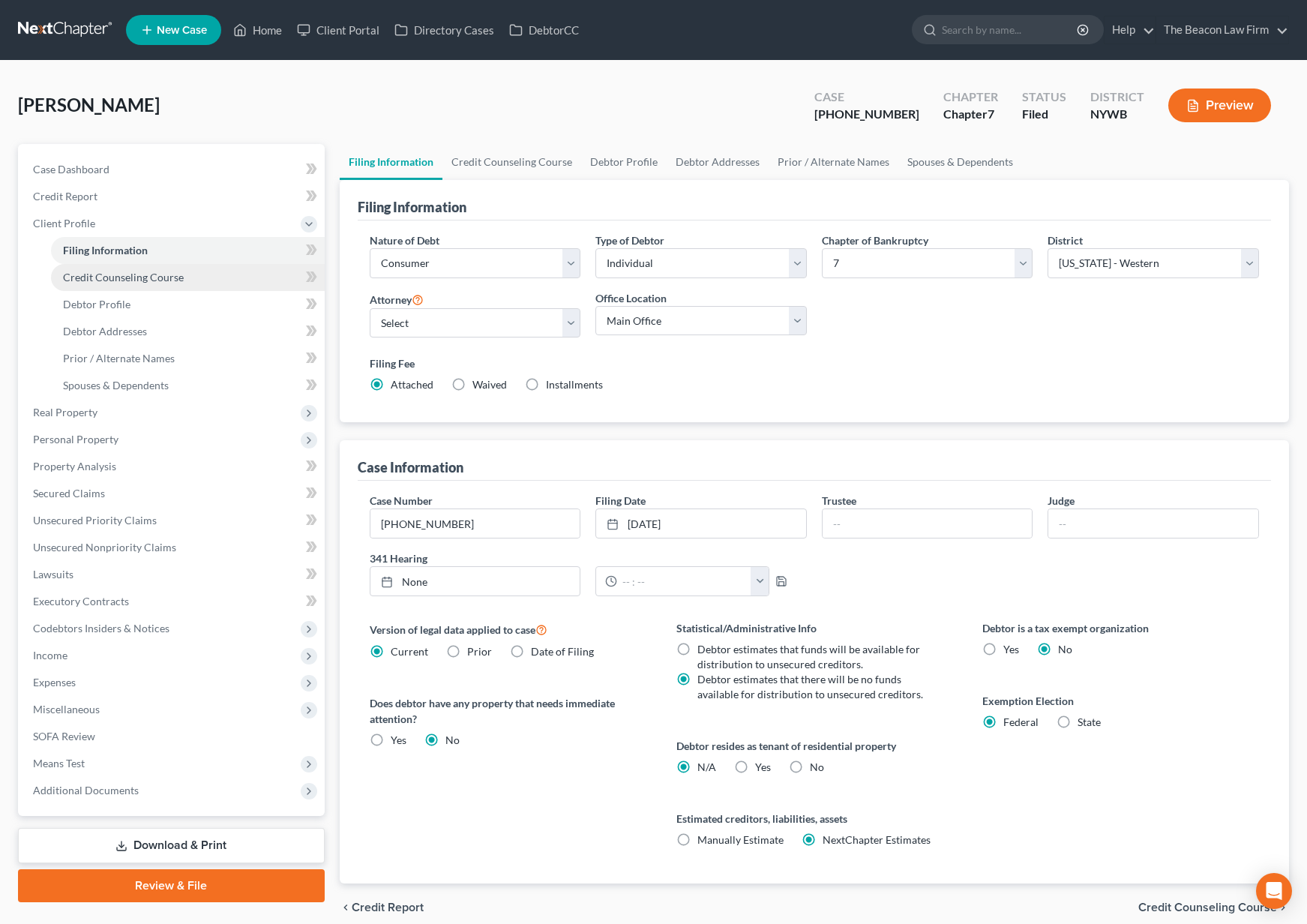
click at [134, 275] on span "Credit Counseling Course" at bounding box center [123, 277] width 121 height 13
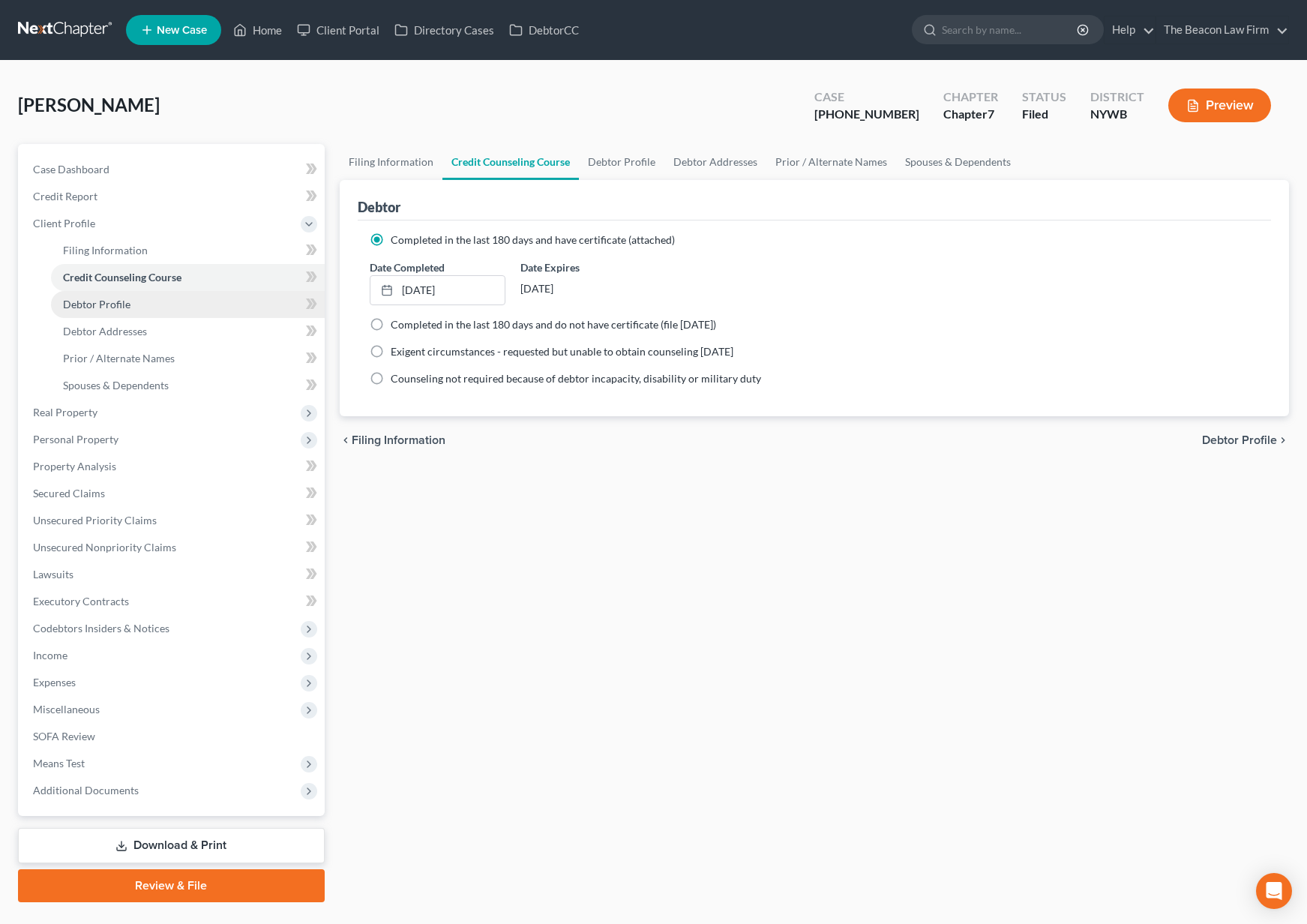
click at [134, 293] on link "Debtor Profile" at bounding box center [188, 304] width 274 height 27
select select "3"
select select "1"
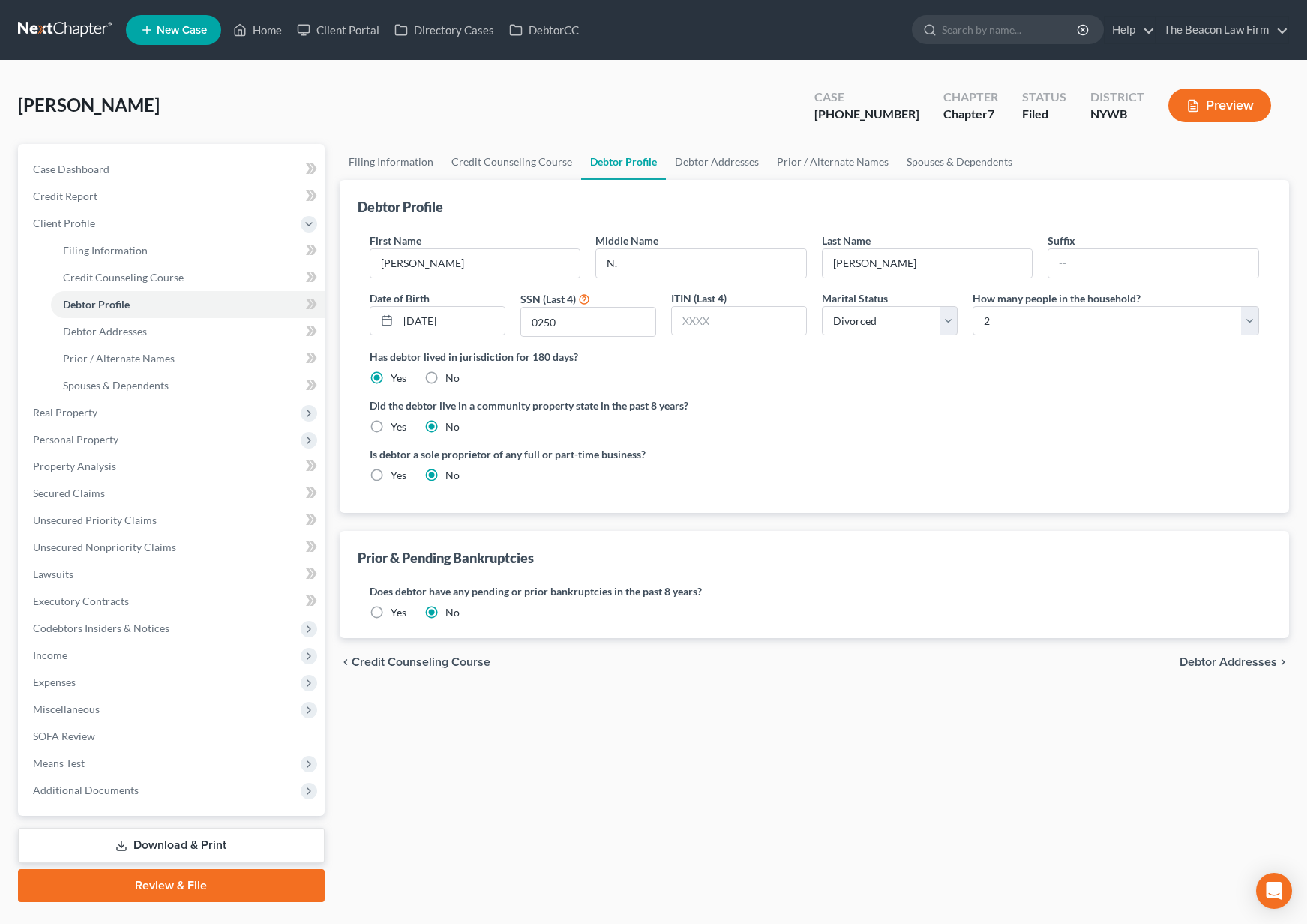
click at [51, 29] on link at bounding box center [66, 30] width 96 height 27
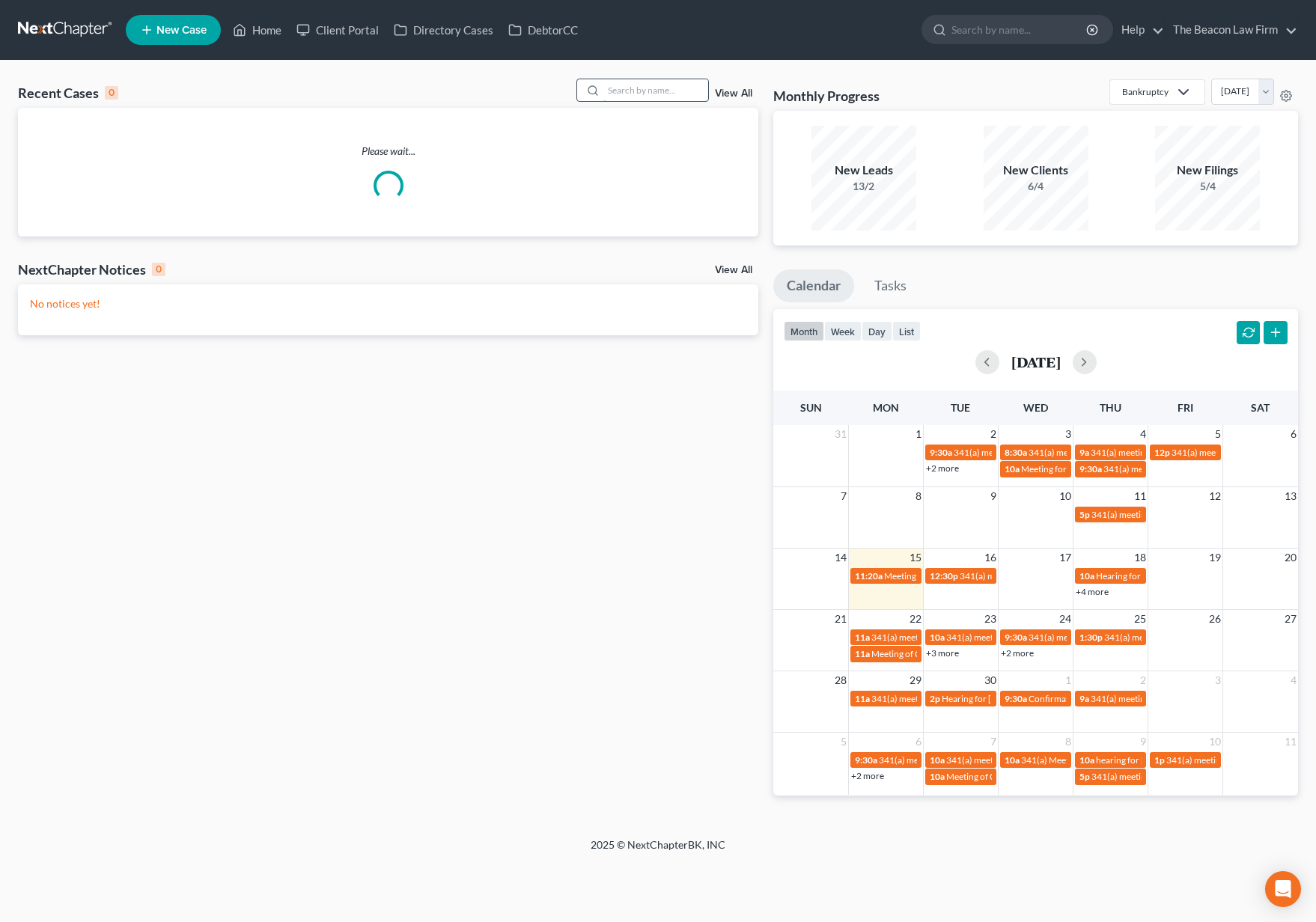
click at [620, 91] on input "search" at bounding box center [655, 91] width 105 height 22
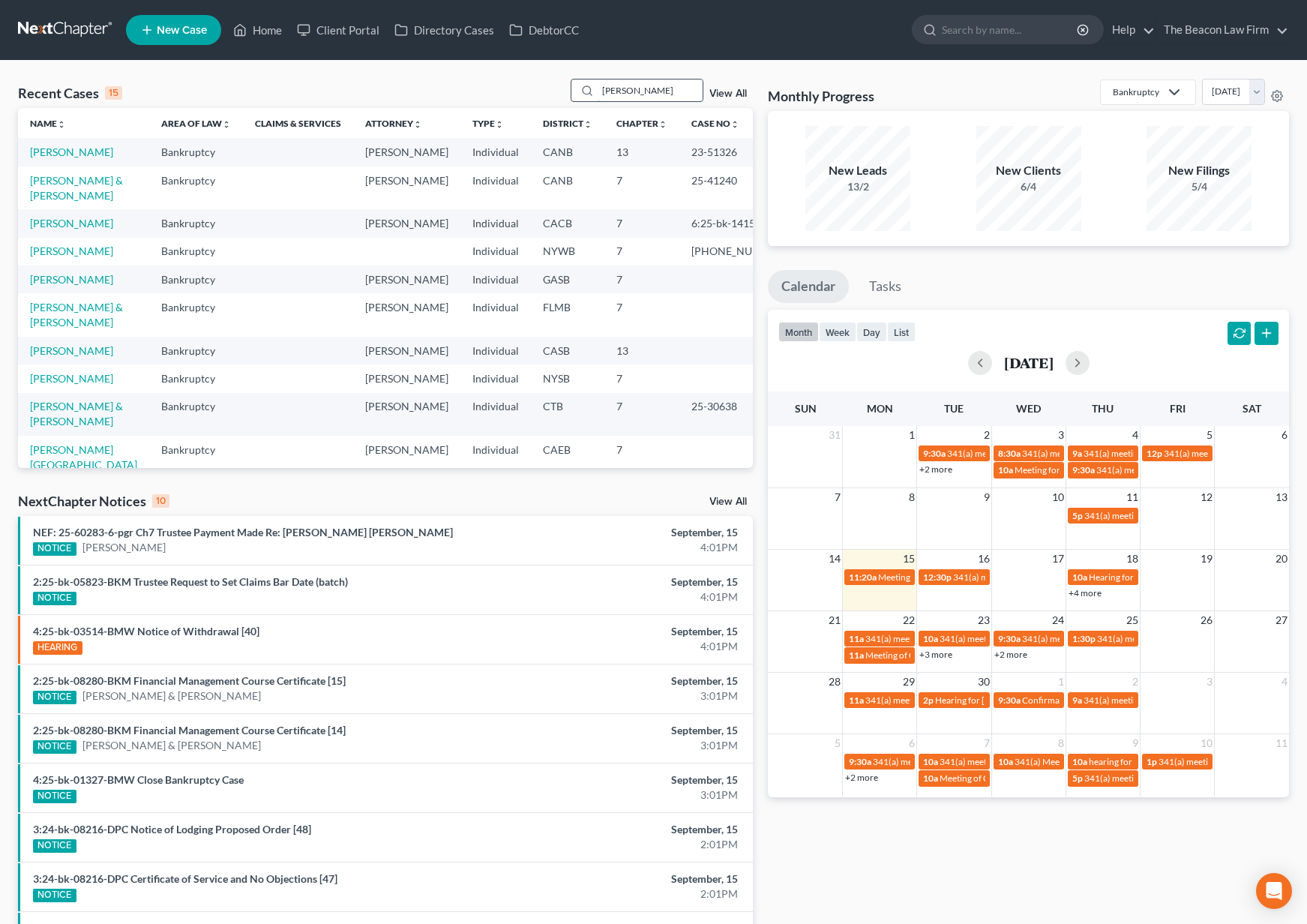
type input "[PERSON_NAME]"
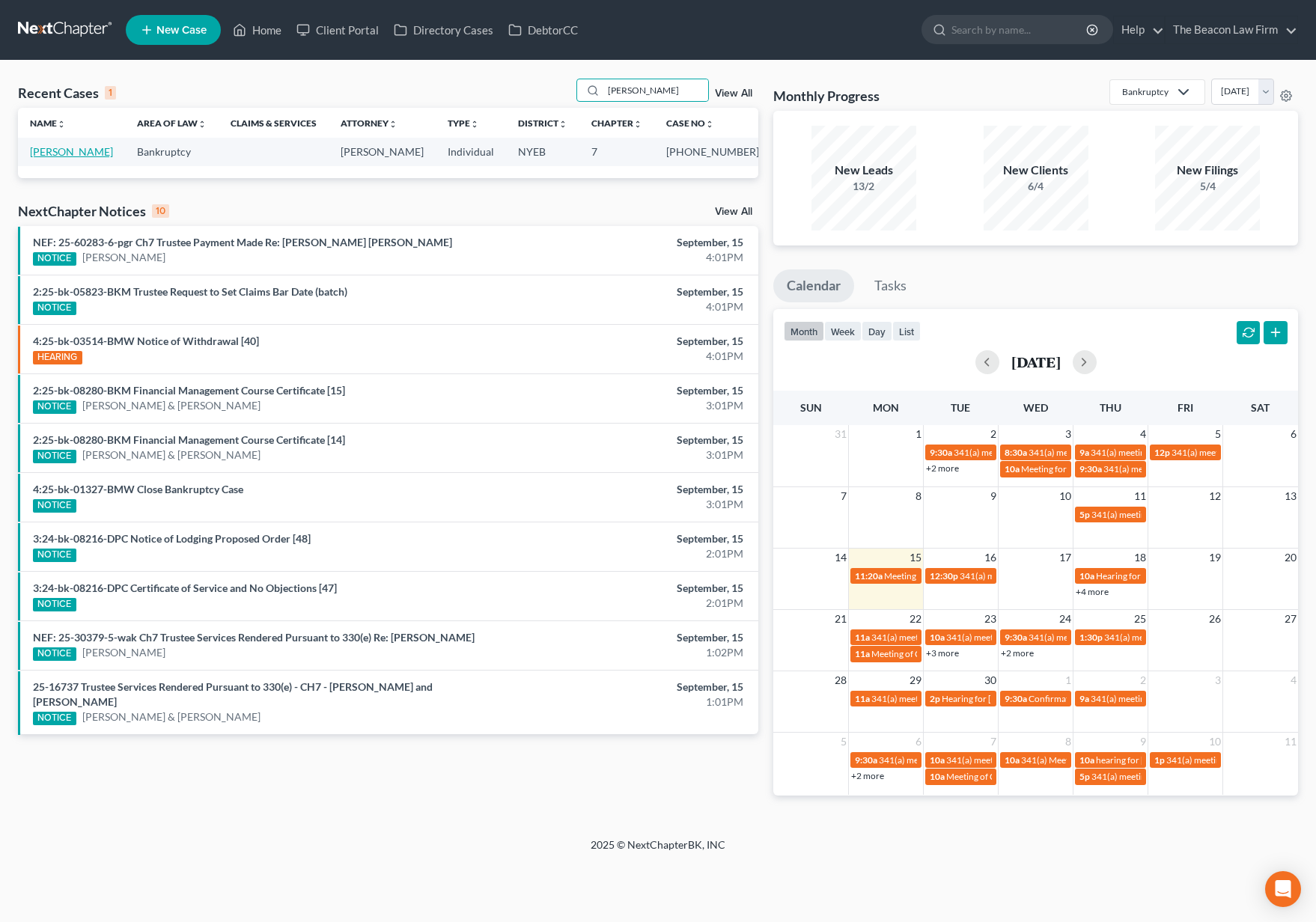
click at [50, 149] on link "[PERSON_NAME]" at bounding box center [71, 152] width 83 height 13
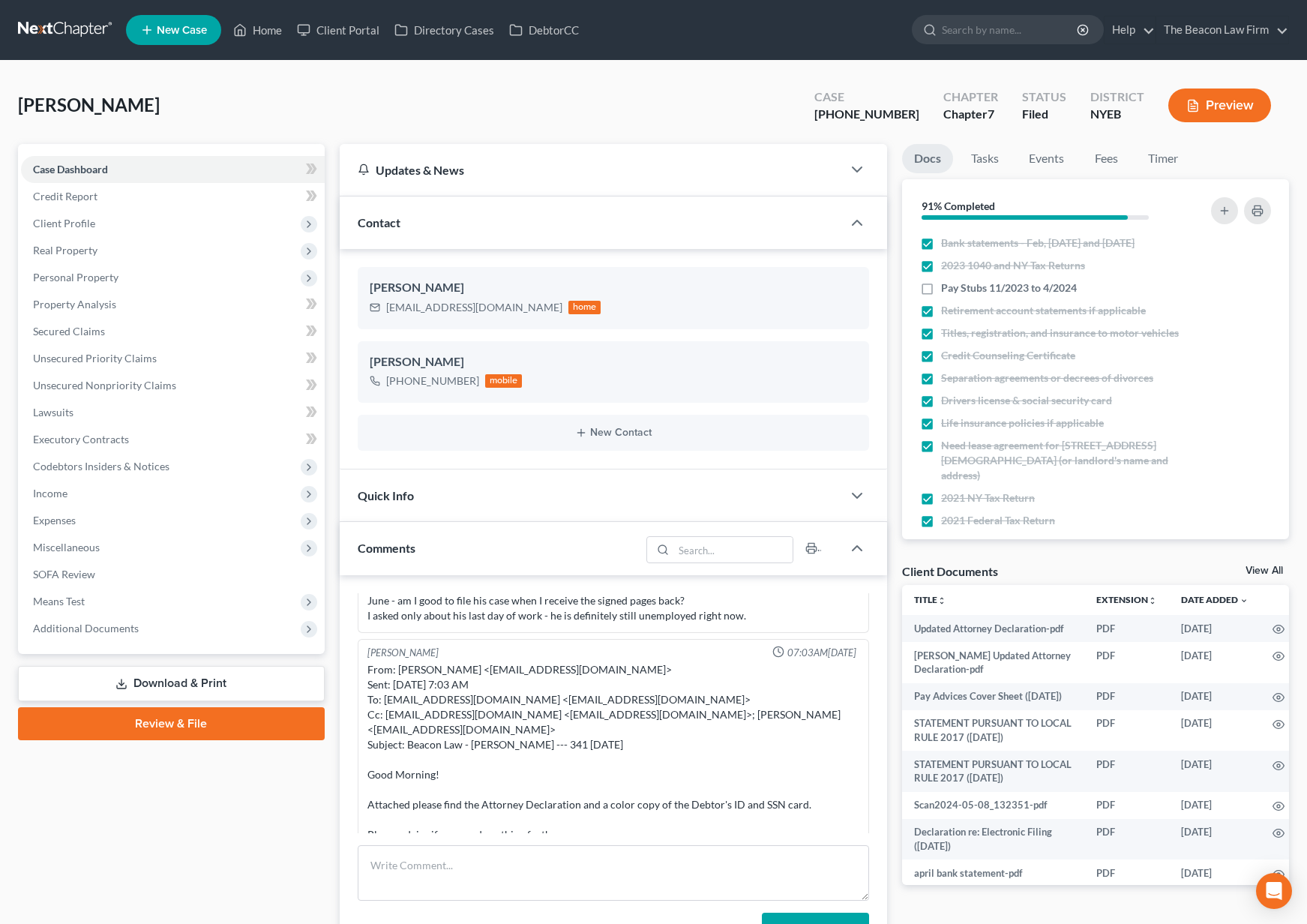
scroll to position [248, 0]
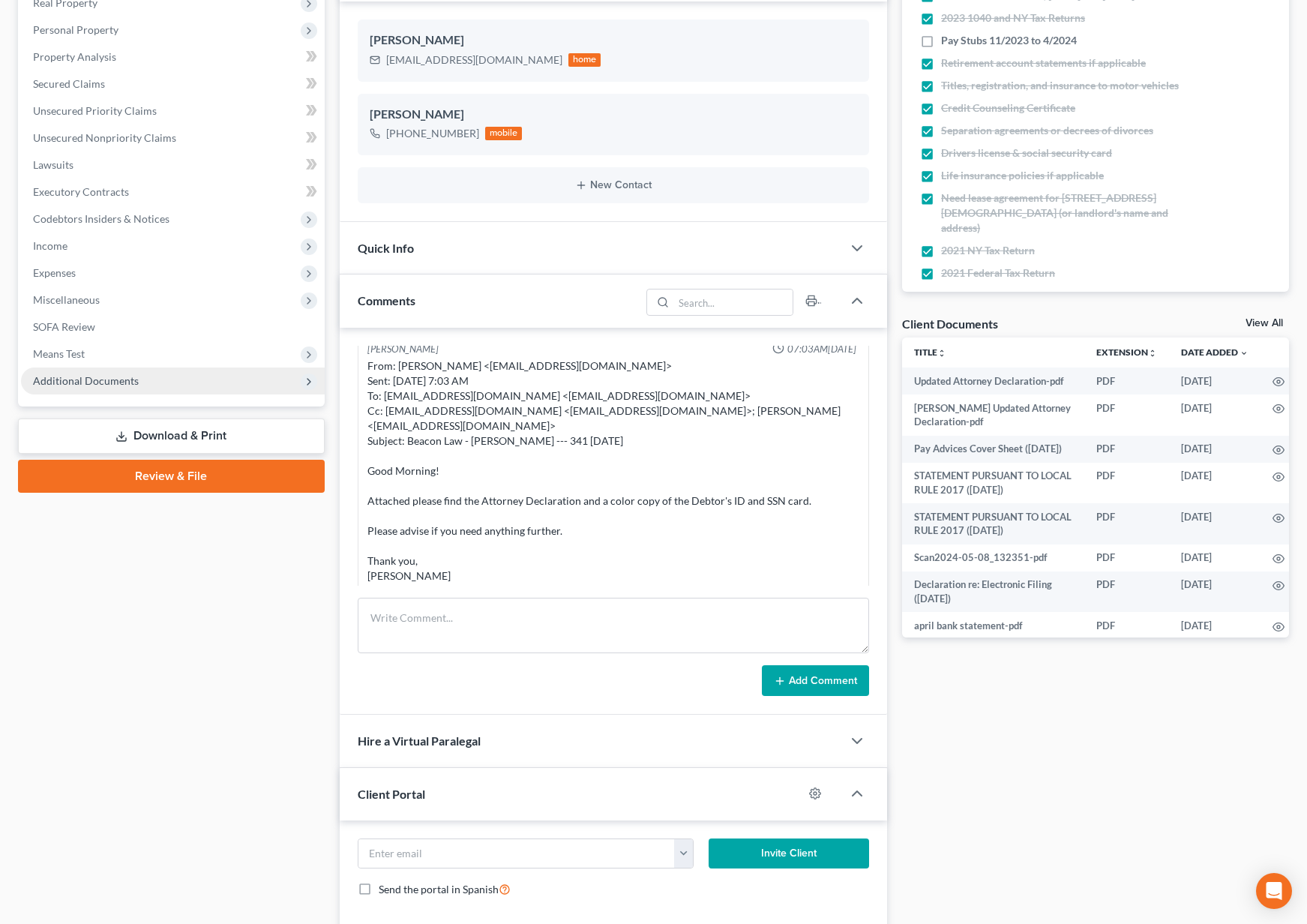
click at [125, 383] on span "Additional Documents" at bounding box center [86, 381] width 106 height 13
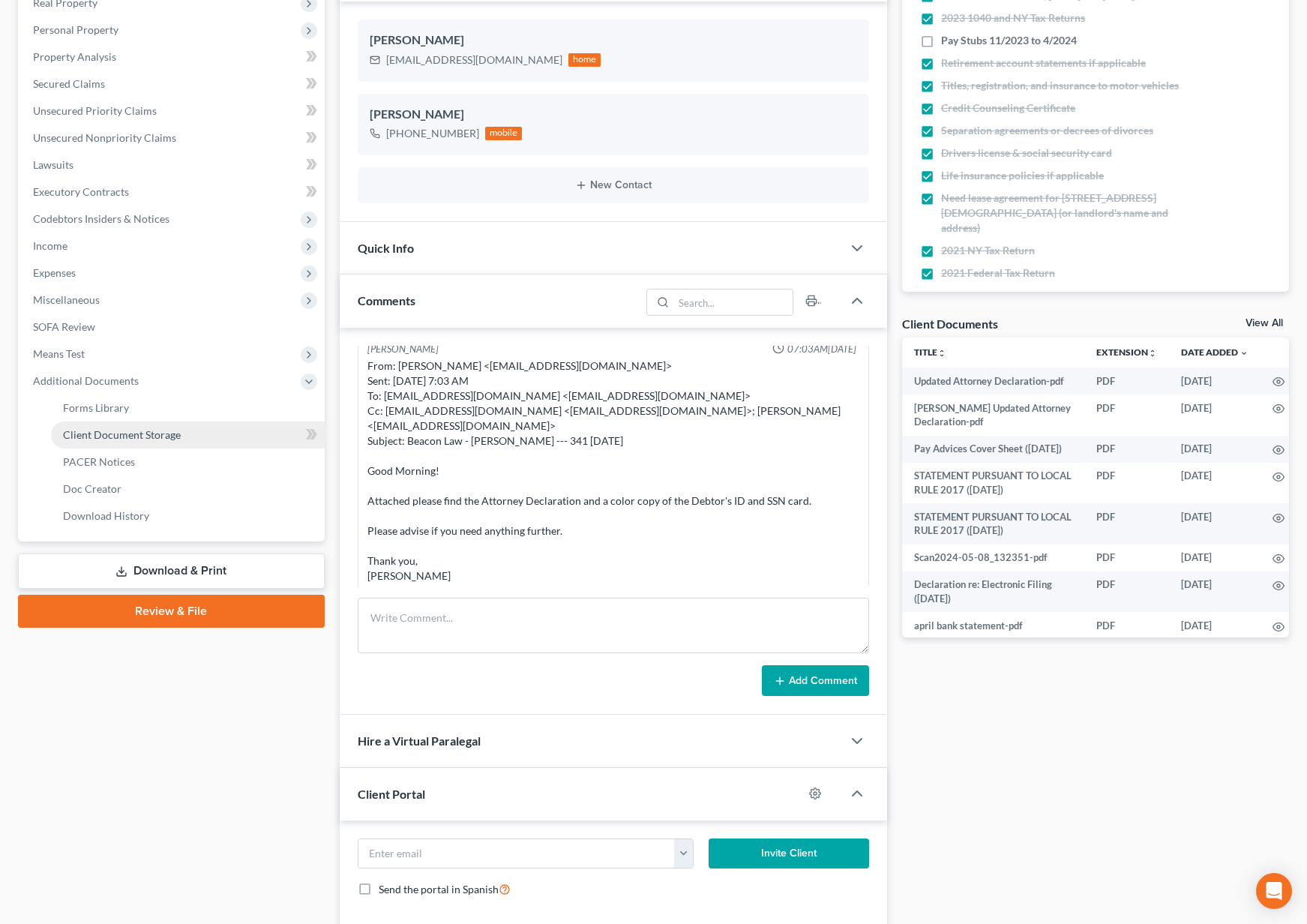
click at [158, 435] on span "Client Document Storage" at bounding box center [122, 435] width 118 height 13
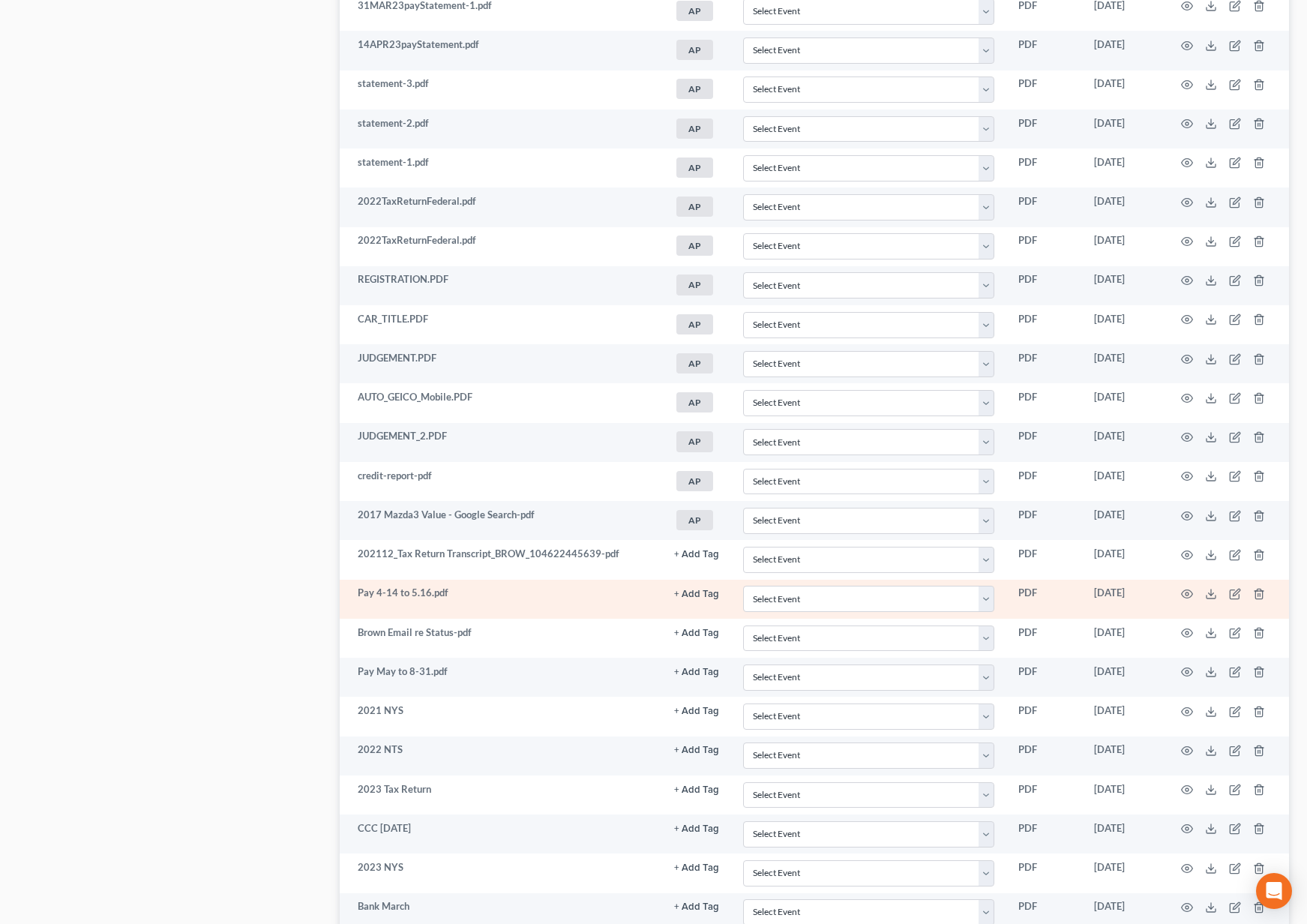
scroll to position [1379, 0]
